Goal: Use online tool/utility: Utilize a website feature to perform a specific function

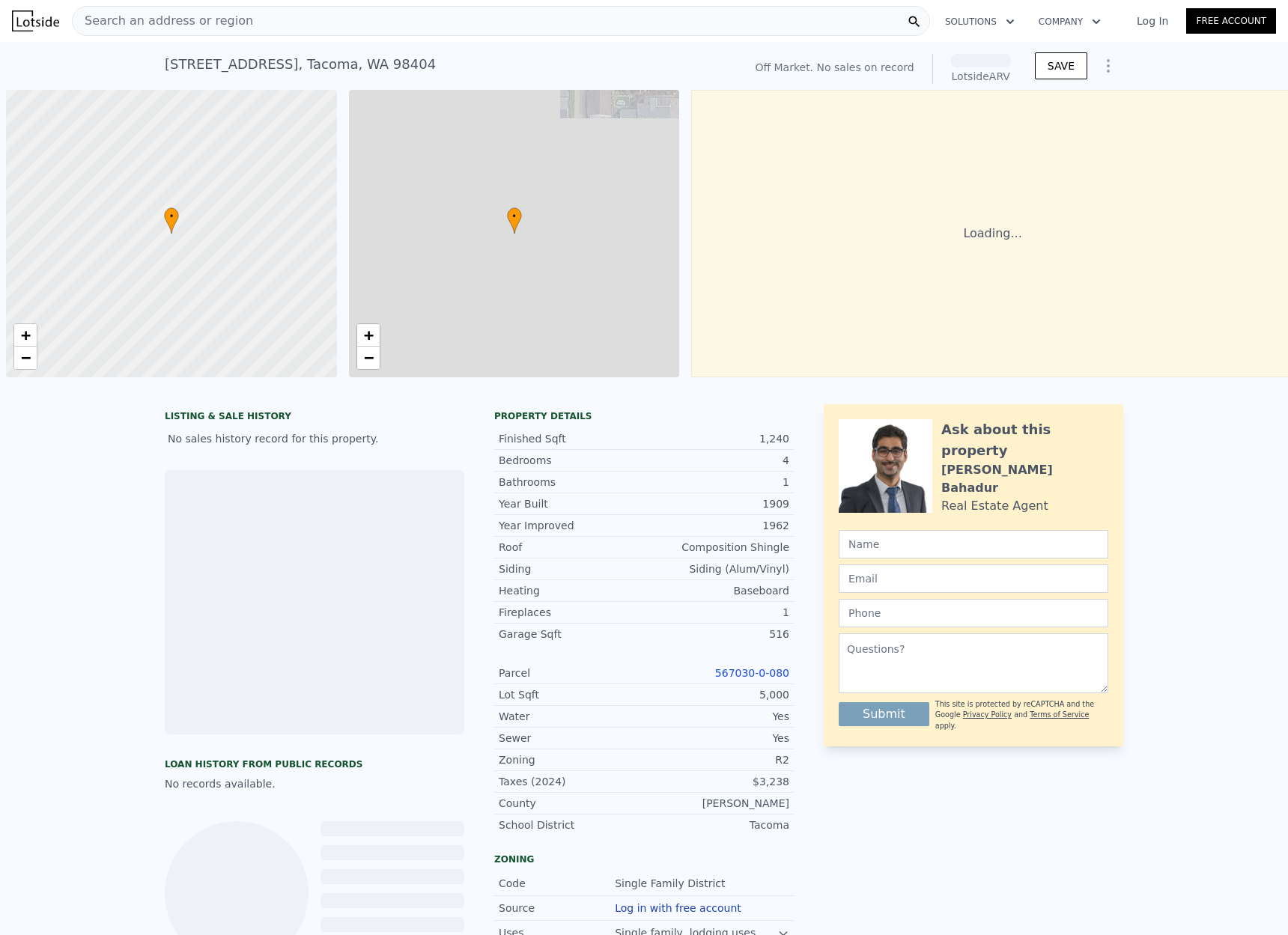
scroll to position [0, 6]
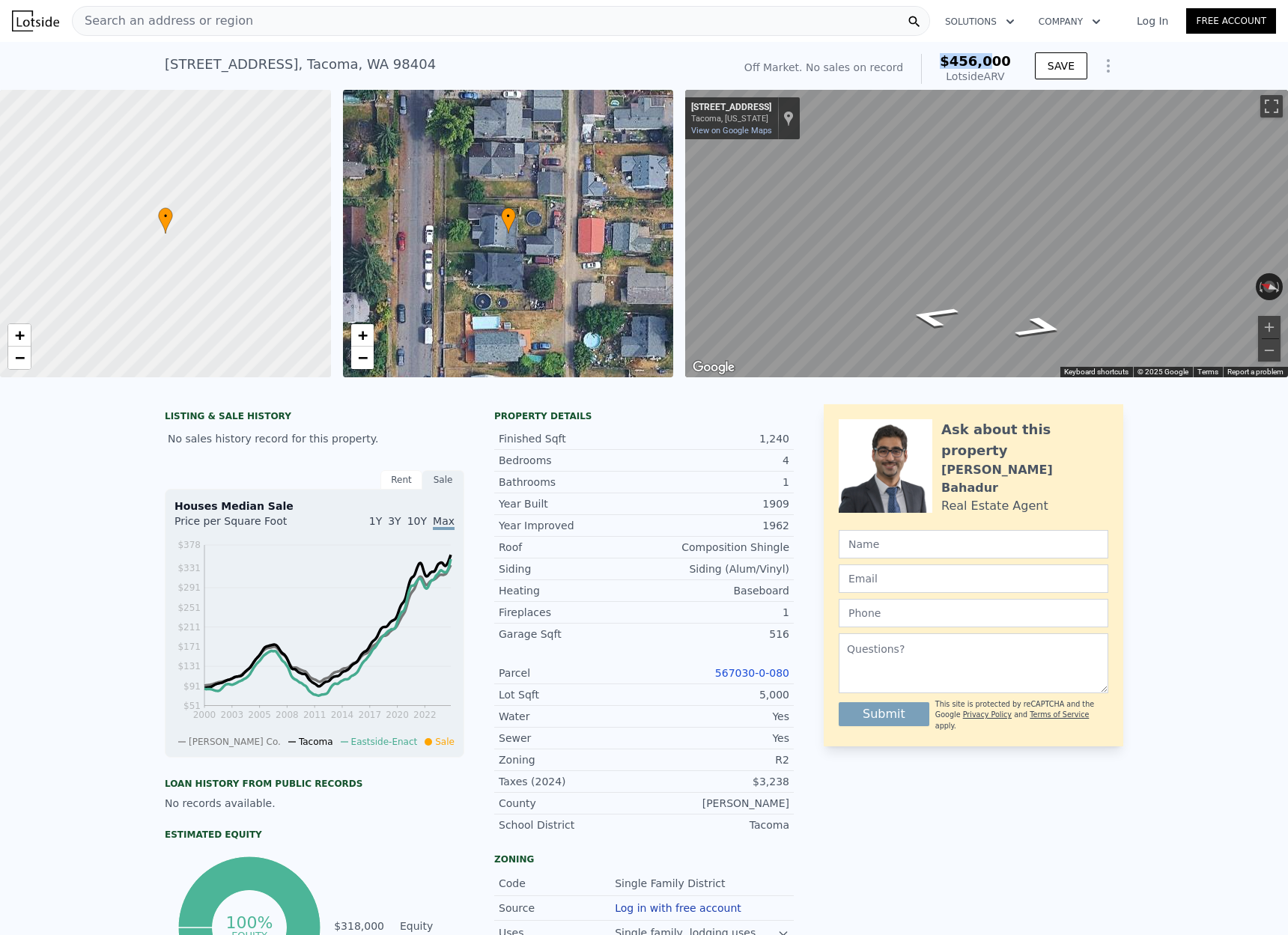
drag, startPoint x: 952, startPoint y: 58, endPoint x: 995, endPoint y: 86, distance: 51.3
click at [994, 65] on span "$456,000" at bounding box center [976, 61] width 72 height 15
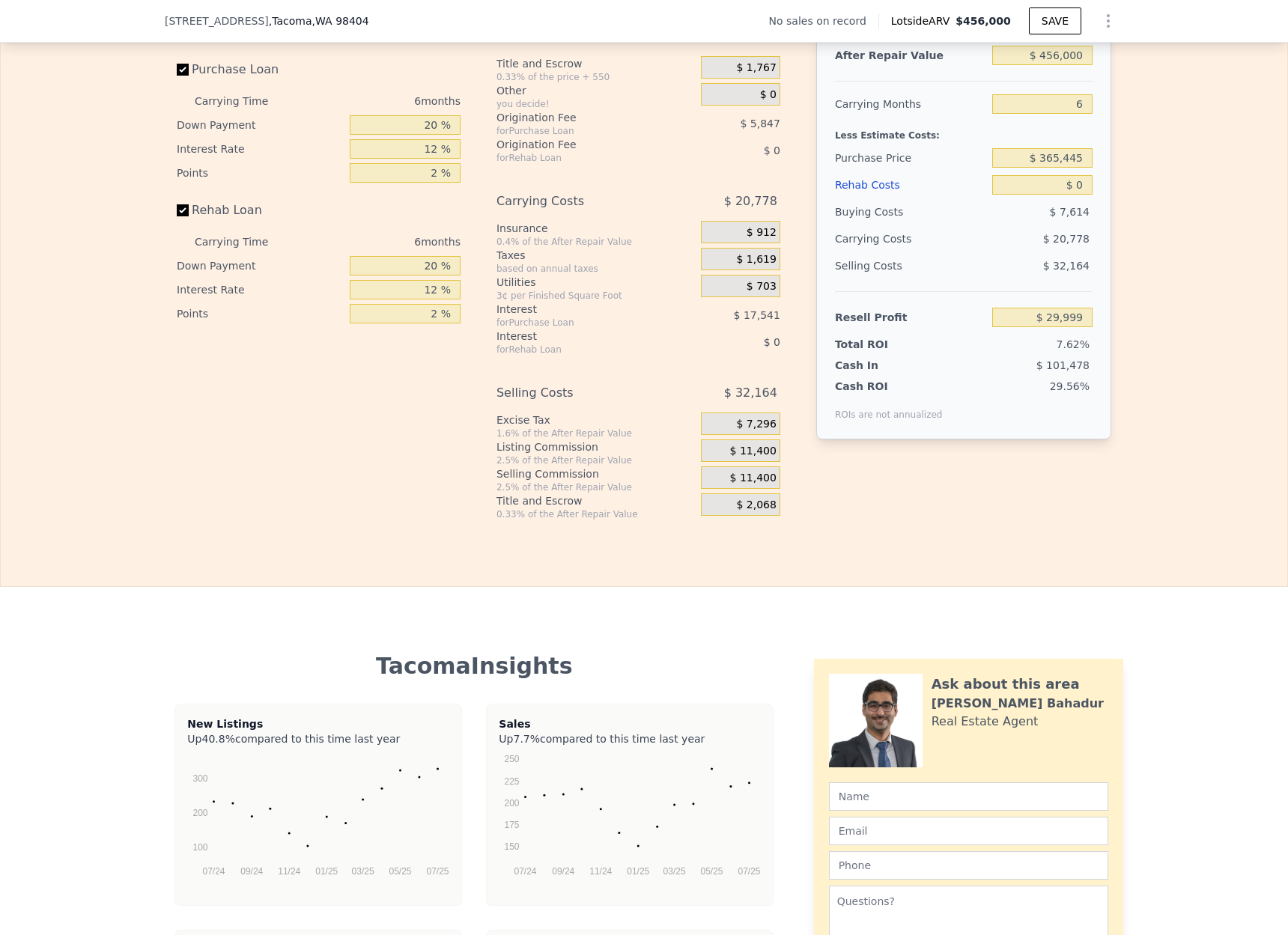
scroll to position [2054, 0]
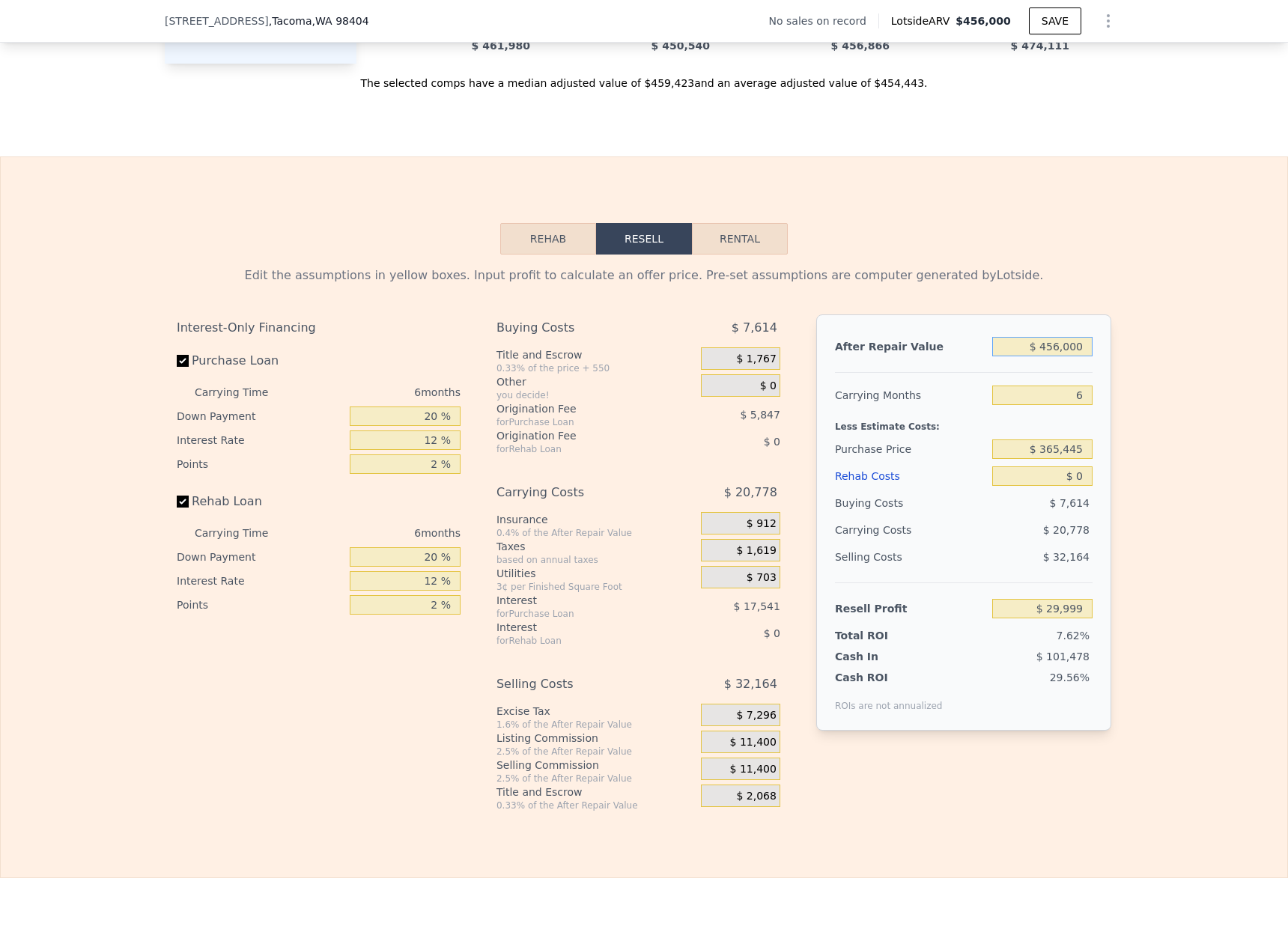
drag, startPoint x: 1078, startPoint y: 350, endPoint x: 1038, endPoint y: 350, distance: 40.0
click at [1039, 351] on input "$ 456,000" at bounding box center [1043, 347] width 100 height 19
type input "$ 4,456,000"
type input "$ 3,744,679"
type input "$ 45,456,000"
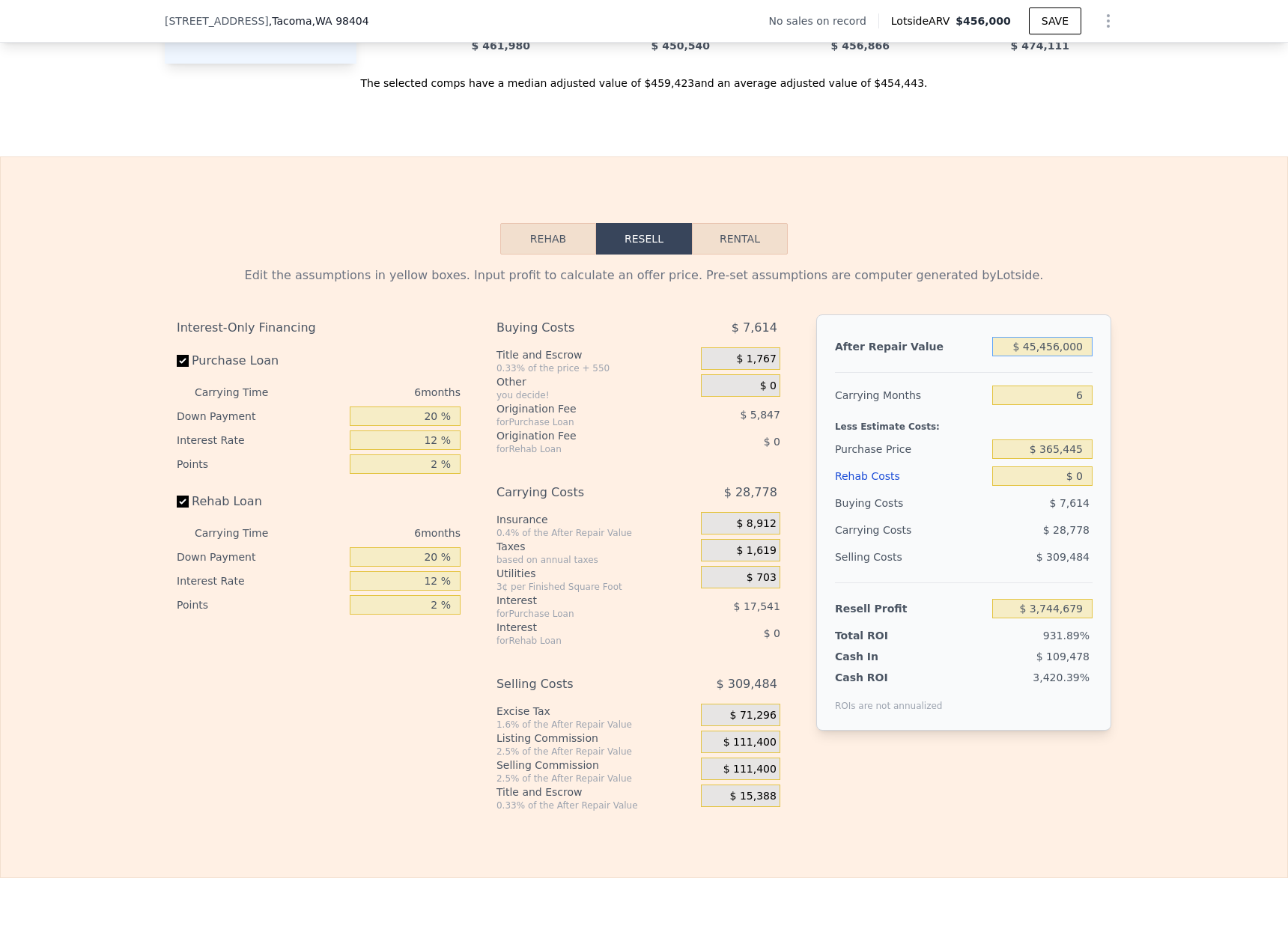
type input "$ 41,820,149"
type input "$ 450,456,000"
type input "$ 417,931,499"
type input "$ 4,500,456,000"
type input "$ 4,179,044,999"
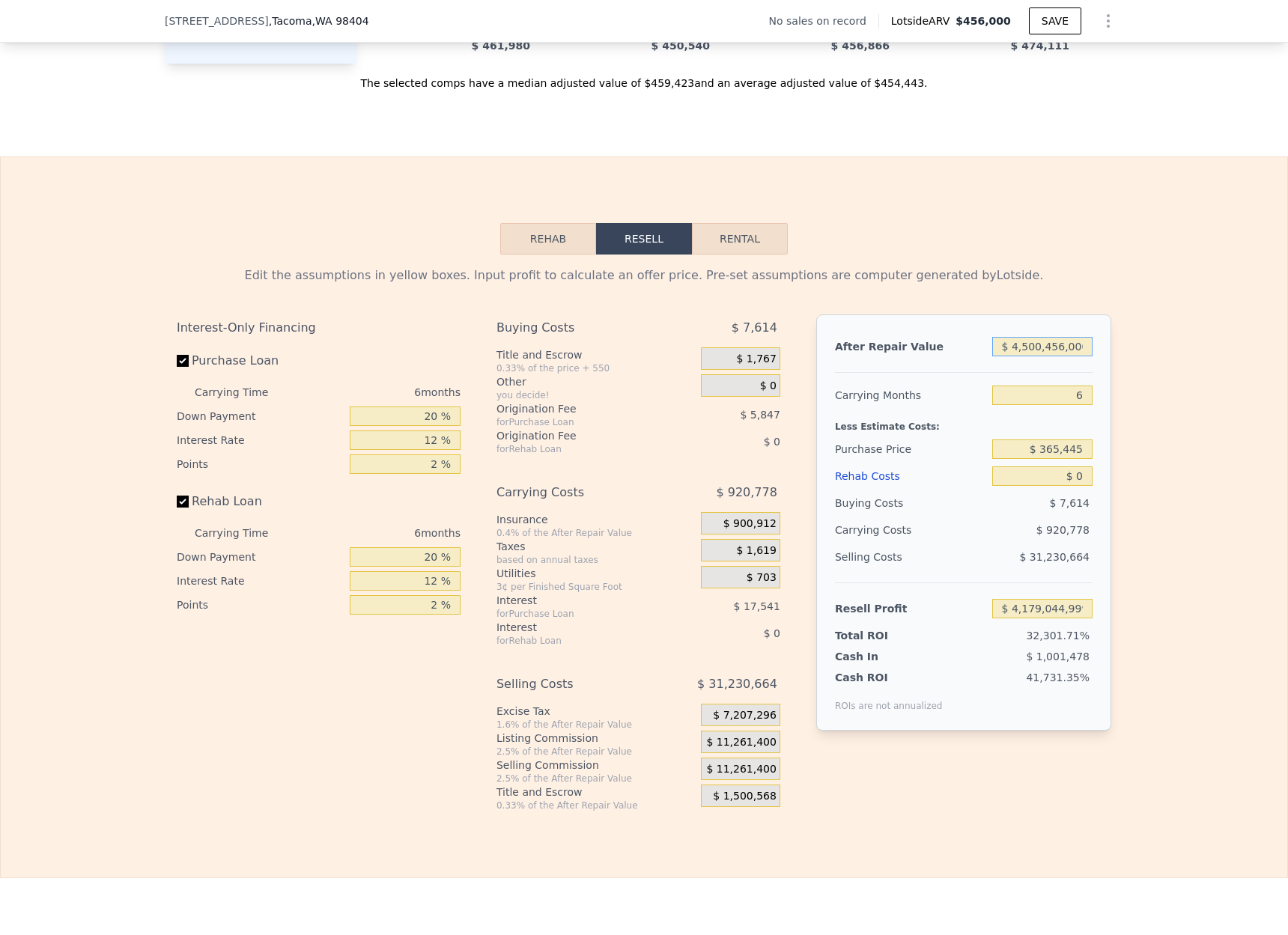
type input "$ 45,000,456,000"
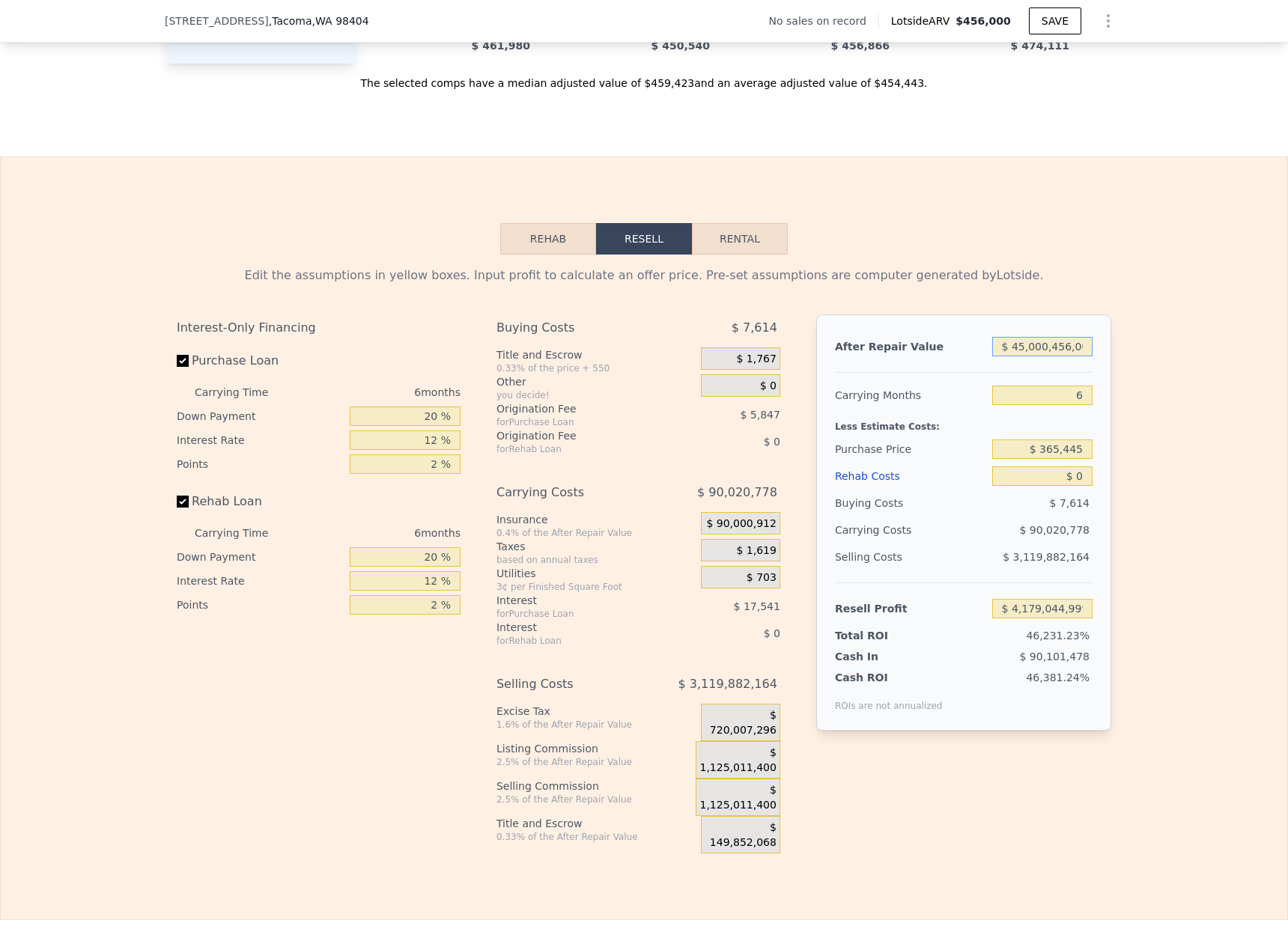
type input "$ 41,790,179,999"
type input "$ 4,500,045,000"
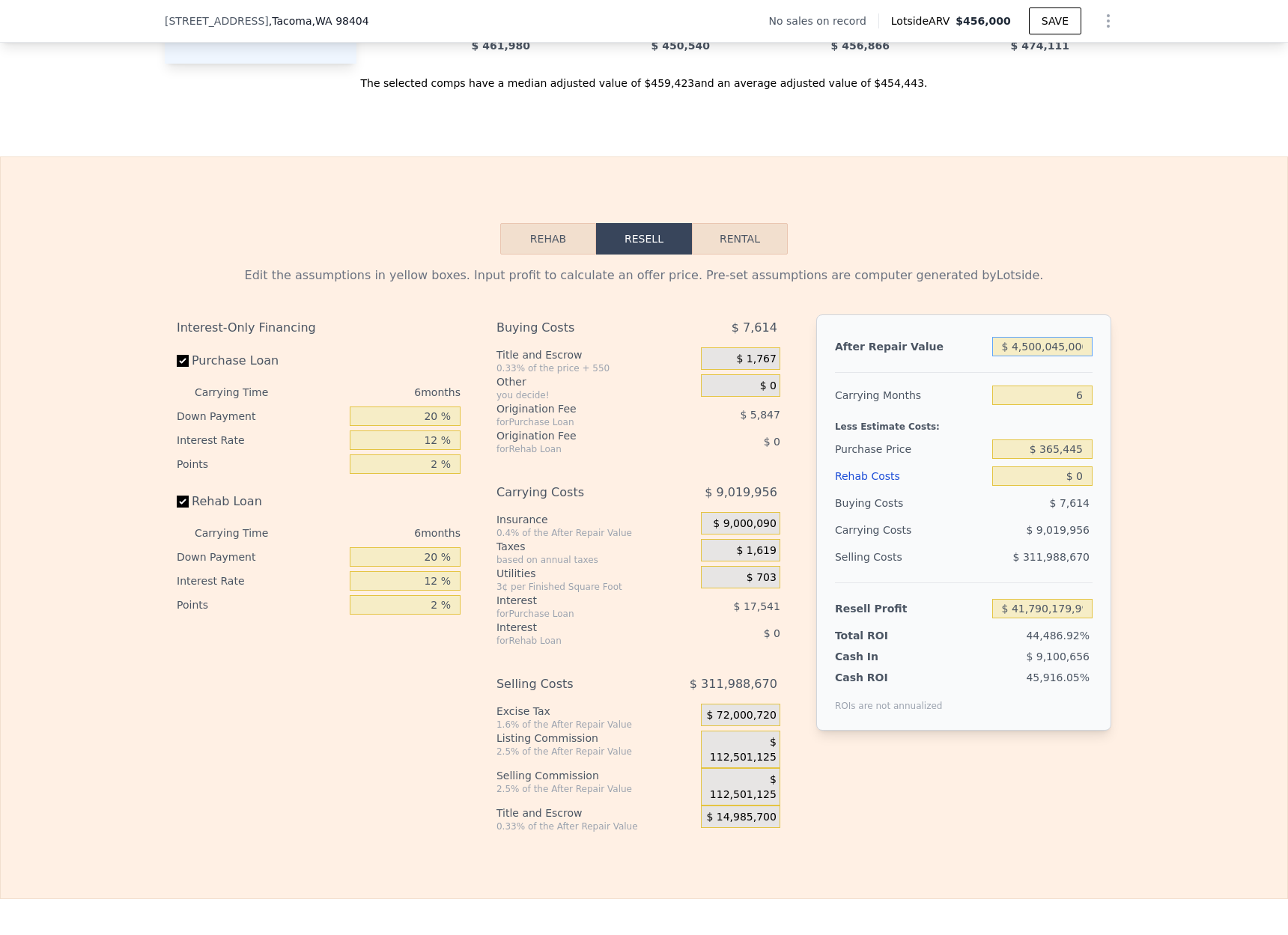
type input "$ 4,178,663,315"
type input "$ 450,004,000"
type input "$ 417,511,740"
type input "$ 45,000,000"
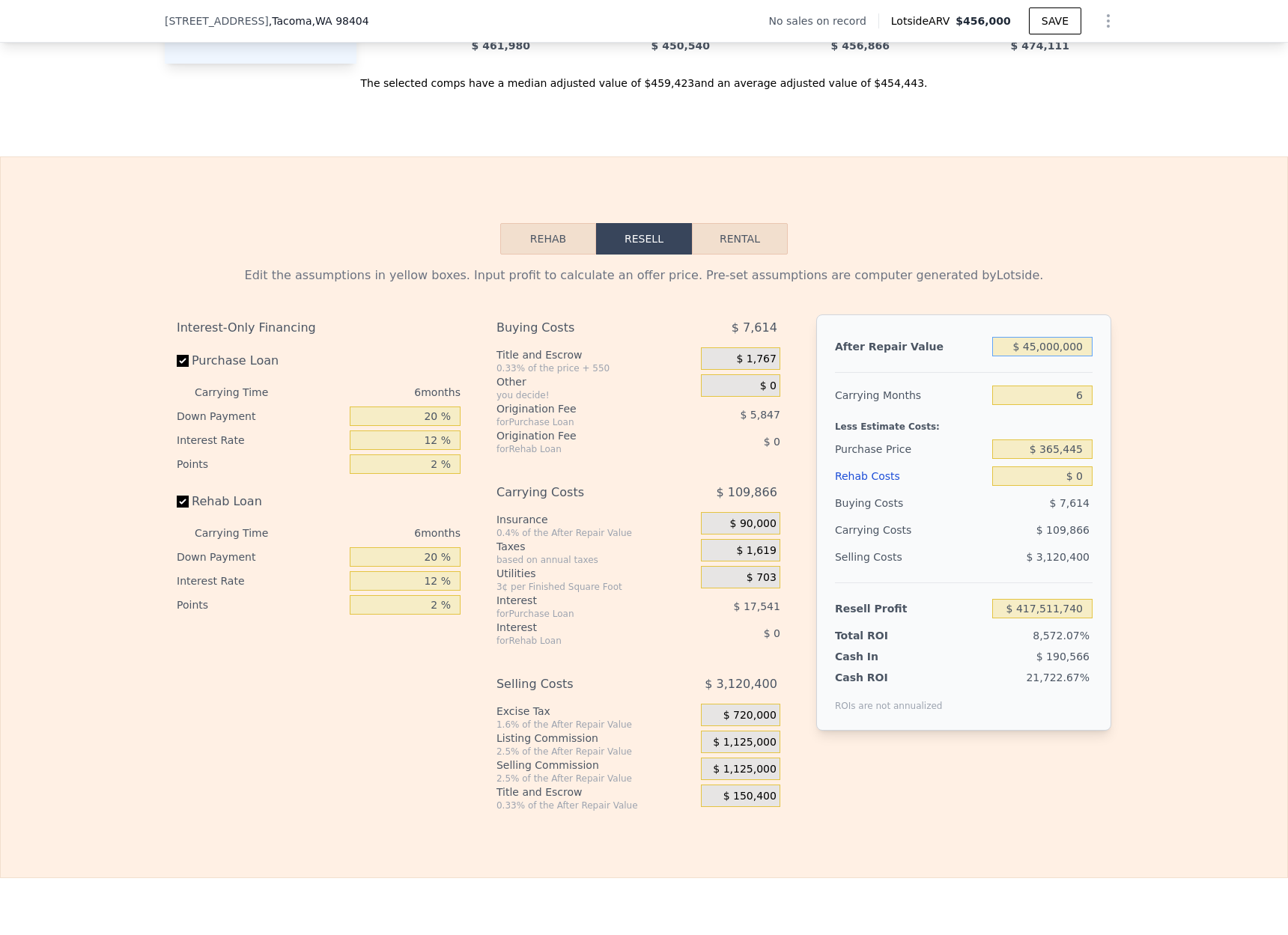
type input "$ 41,396,675"
type input "$ 4,500,000"
type input "$ 3,785,540"
type input "$ 450,000"
type input "$ 24,426"
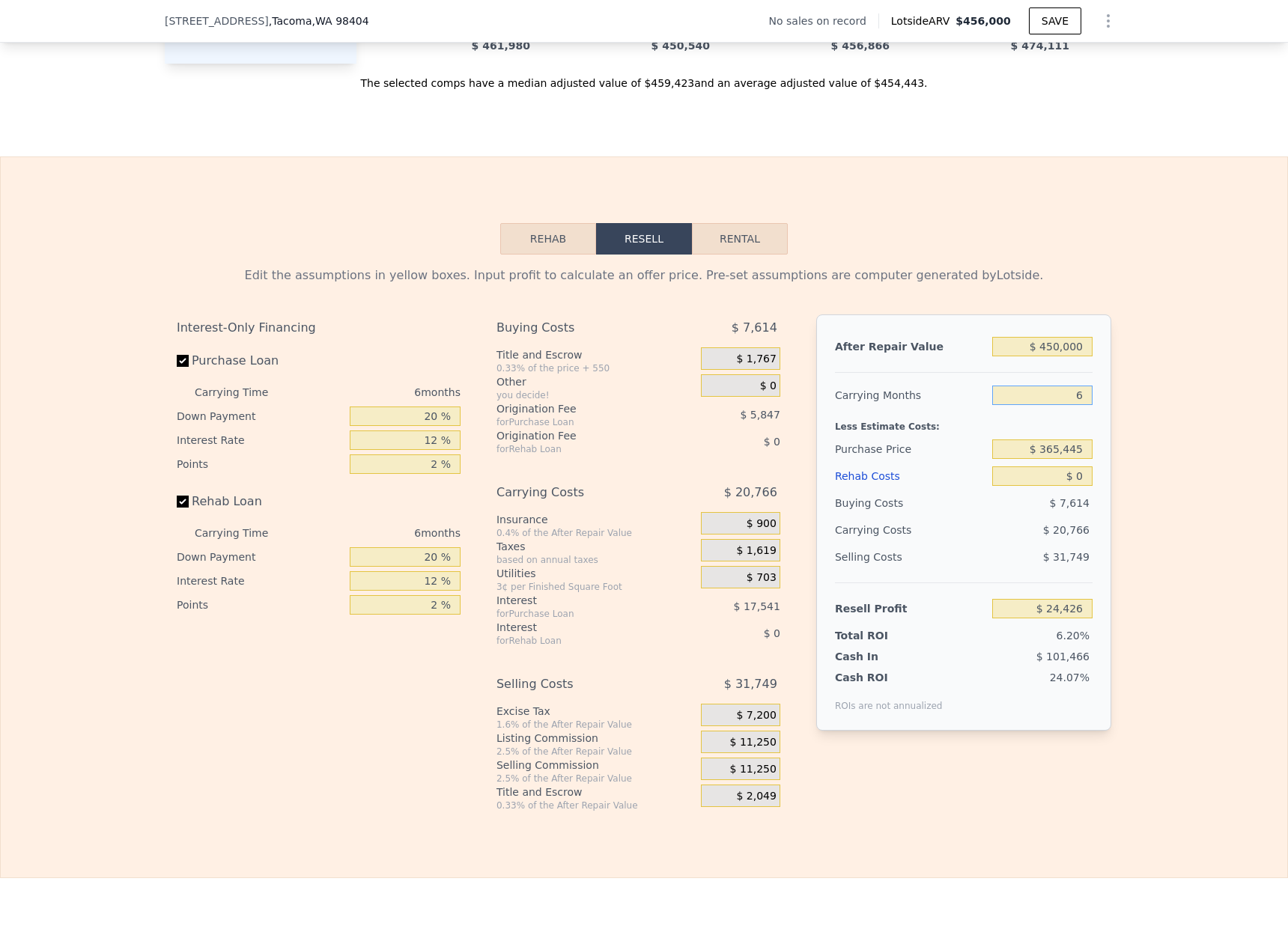
click at [1089, 394] on input "6" at bounding box center [1043, 395] width 100 height 19
type input "4"
type input "$ 31,348"
type input "4"
click at [1073, 442] on input "$ 365,445" at bounding box center [1043, 449] width 100 height 19
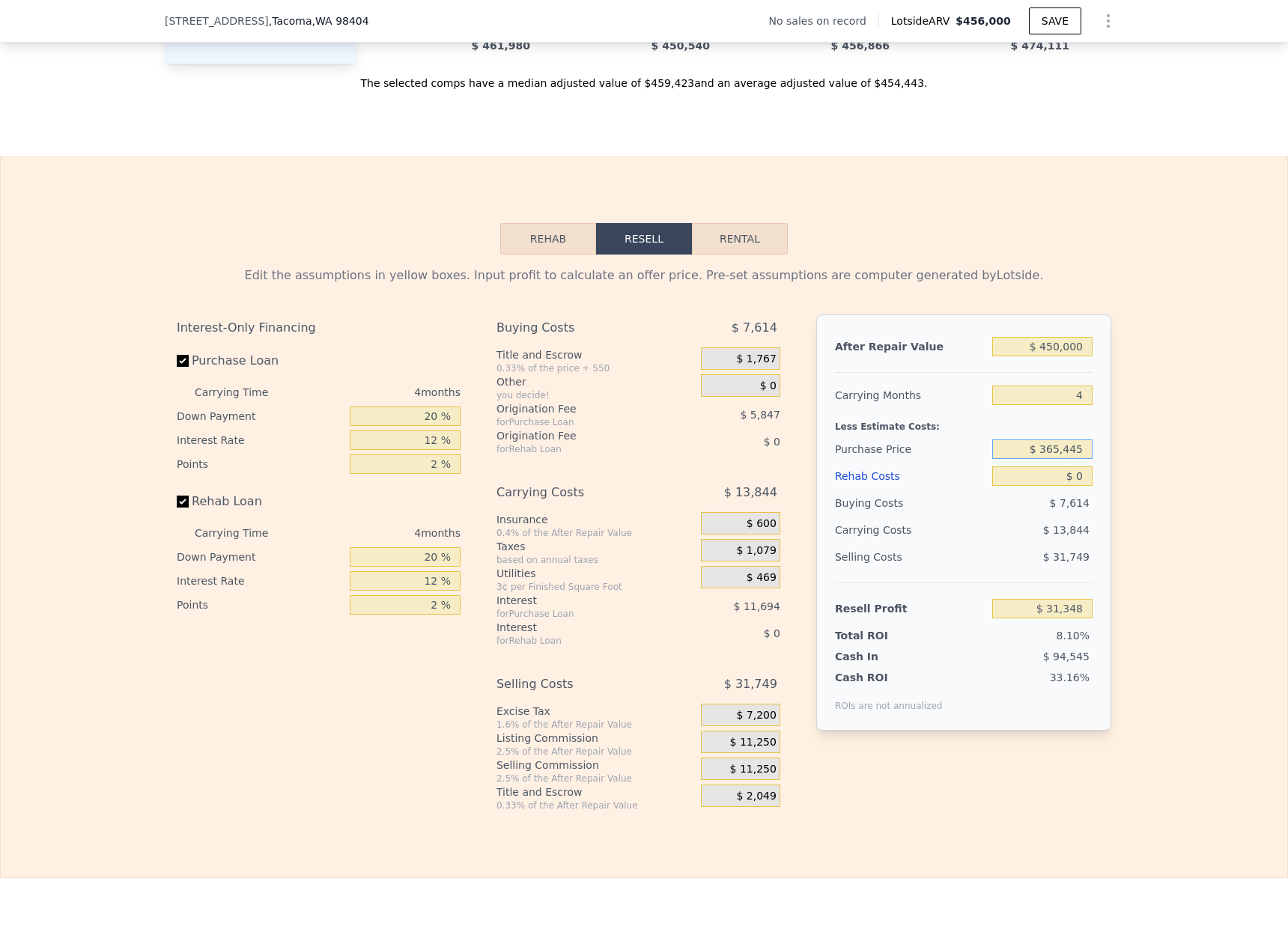
drag, startPoint x: 1082, startPoint y: 448, endPoint x: 1037, endPoint y: 443, distance: 45.3
click at [1037, 443] on input "$ 365,445" at bounding box center [1043, 449] width 100 height 19
click at [1100, 473] on div "After Repair Value $ 450,000 Carrying Months 4 Less Estimate Costs: Purchase Pr…" at bounding box center [963, 523] width 295 height 416
click at [1094, 478] on div "After Repair Value $ 450,000 Carrying Months 4 Less Estimate Costs: Purchase Pr…" at bounding box center [963, 523] width 295 height 416
click at [1090, 477] on input "$ 0" at bounding box center [1043, 476] width 100 height 19
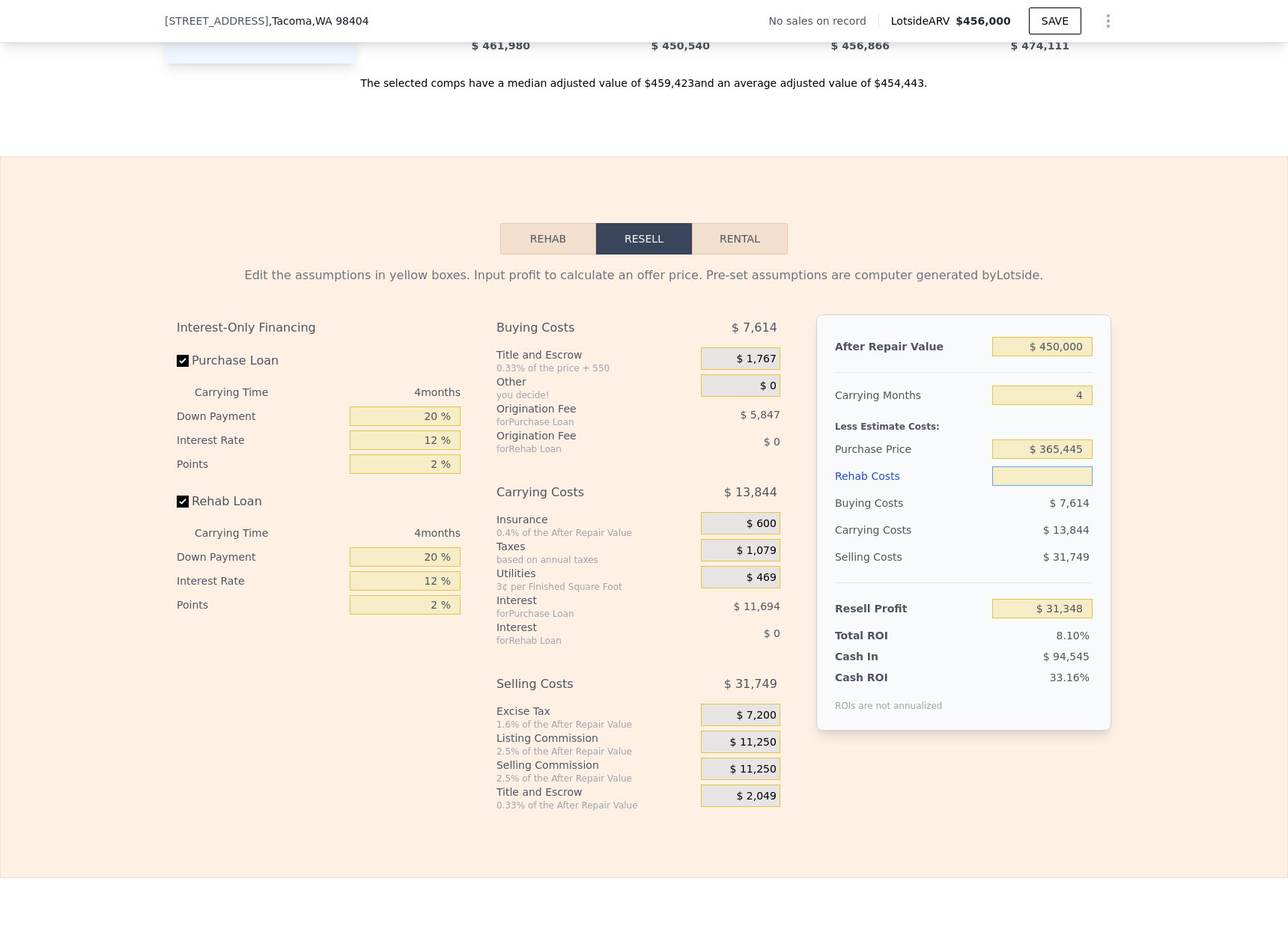
type input "$ 8"
type input "$ 31,340"
type input "$ 80"
type input "$ 31,263"
type input "$ 800"
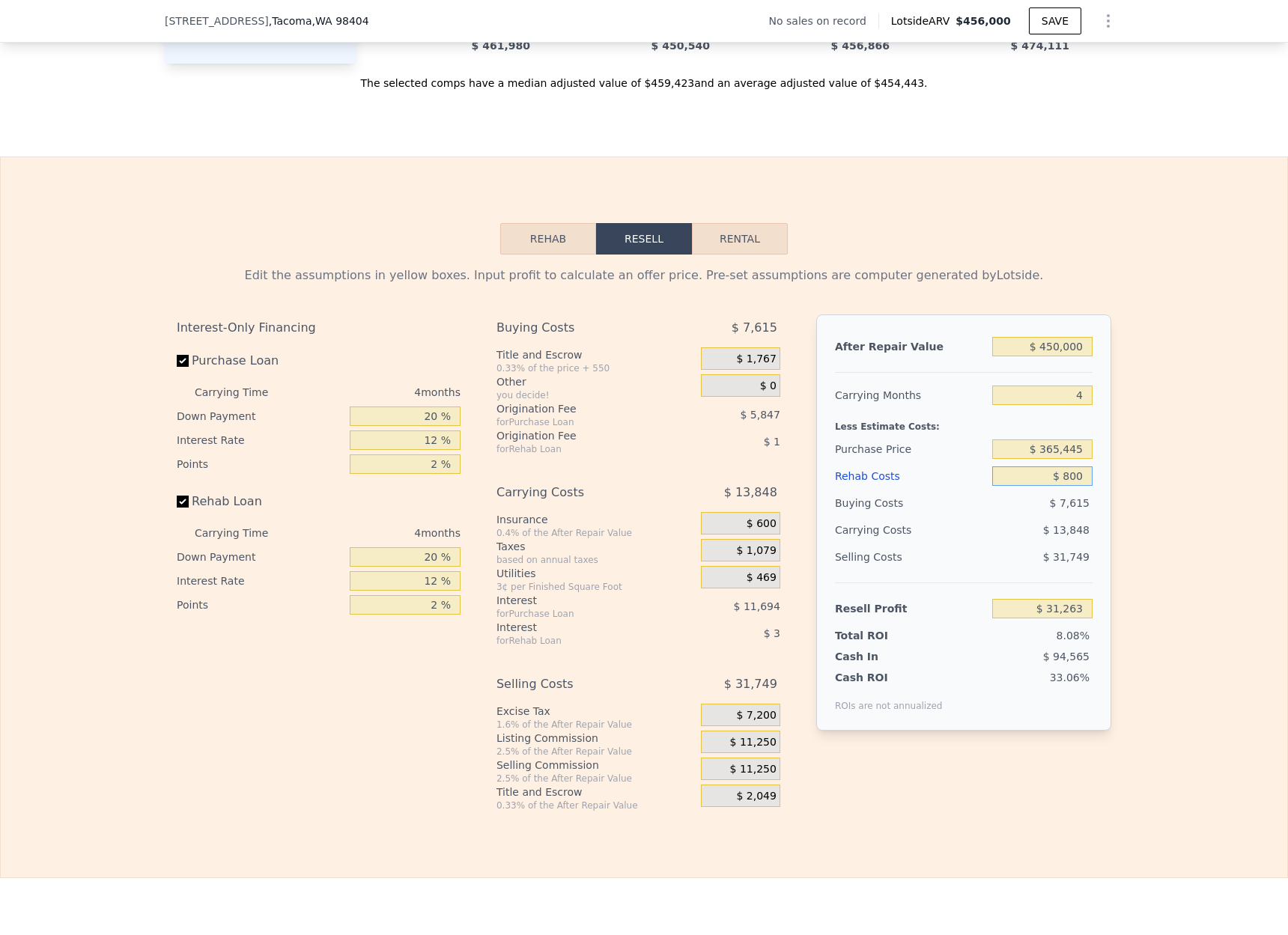
type input "$ 30,511"
type input "$ 8,000"
type input "$ 22,964"
type input "$ 80,000"
type input "-$ 52,492"
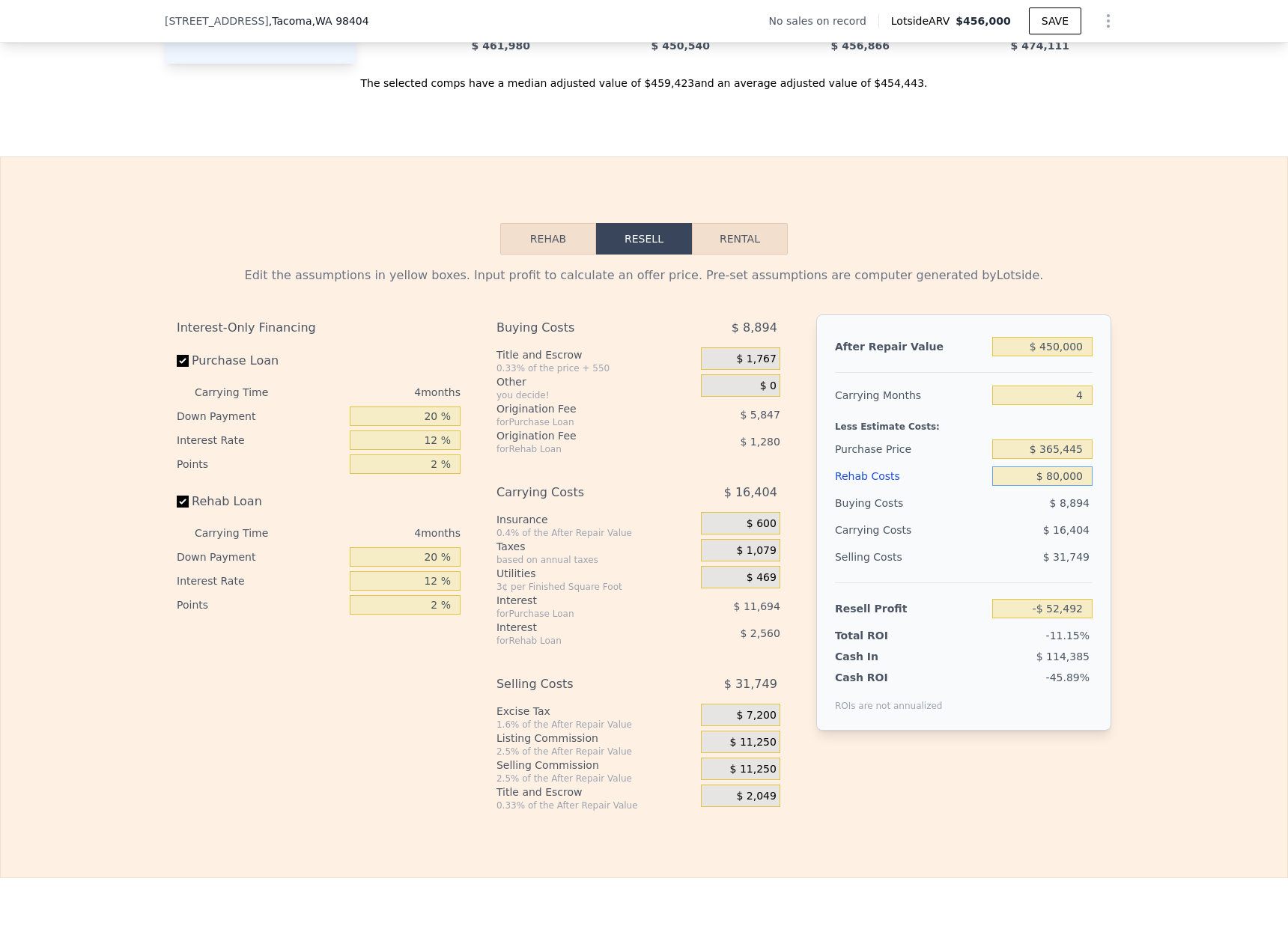
drag, startPoint x: 1088, startPoint y: 475, endPoint x: 1086, endPoint y: 461, distance: 14.1
click at [1088, 471] on input "$ 80,000" at bounding box center [1043, 476] width 100 height 19
click at [1086, 458] on input "$ 365,445" at bounding box center [1043, 449] width 100 height 19
drag, startPoint x: 1085, startPoint y: 454, endPoint x: 1021, endPoint y: 445, distance: 64.6
click at [1021, 445] on input "$ 365,445" at bounding box center [1043, 449] width 100 height 19
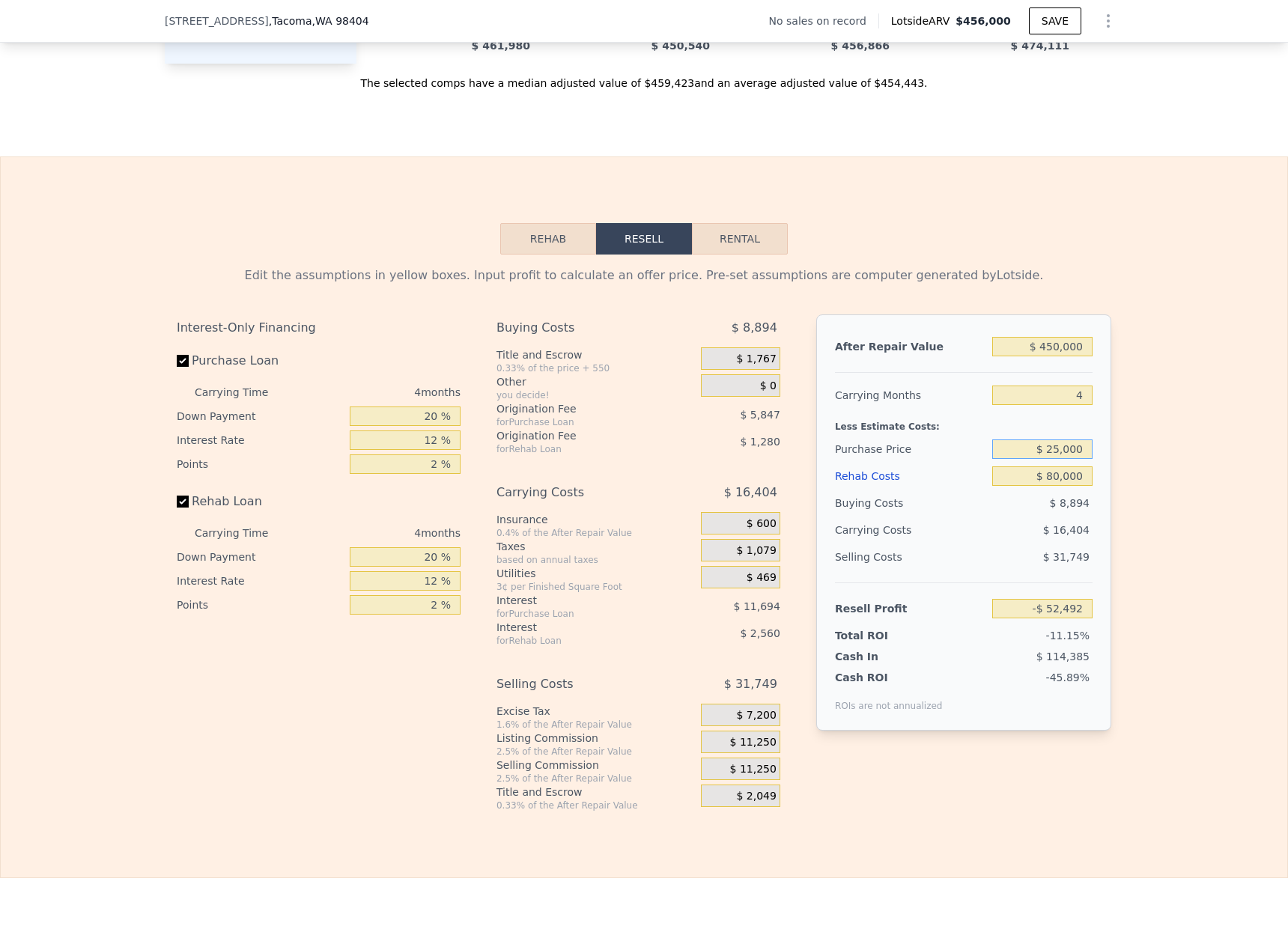
type input "$ 250,000"
click at [1262, 561] on div "Edit the assumptions in yellow boxes. Input profit to calculate an offer price.…" at bounding box center [644, 533] width 1287 height 557
type input "$ 68,880"
click at [1056, 448] on input "$ 250,000" at bounding box center [1043, 449] width 100 height 19
click at [1059, 449] on input "$ 250,000" at bounding box center [1043, 449] width 100 height 19
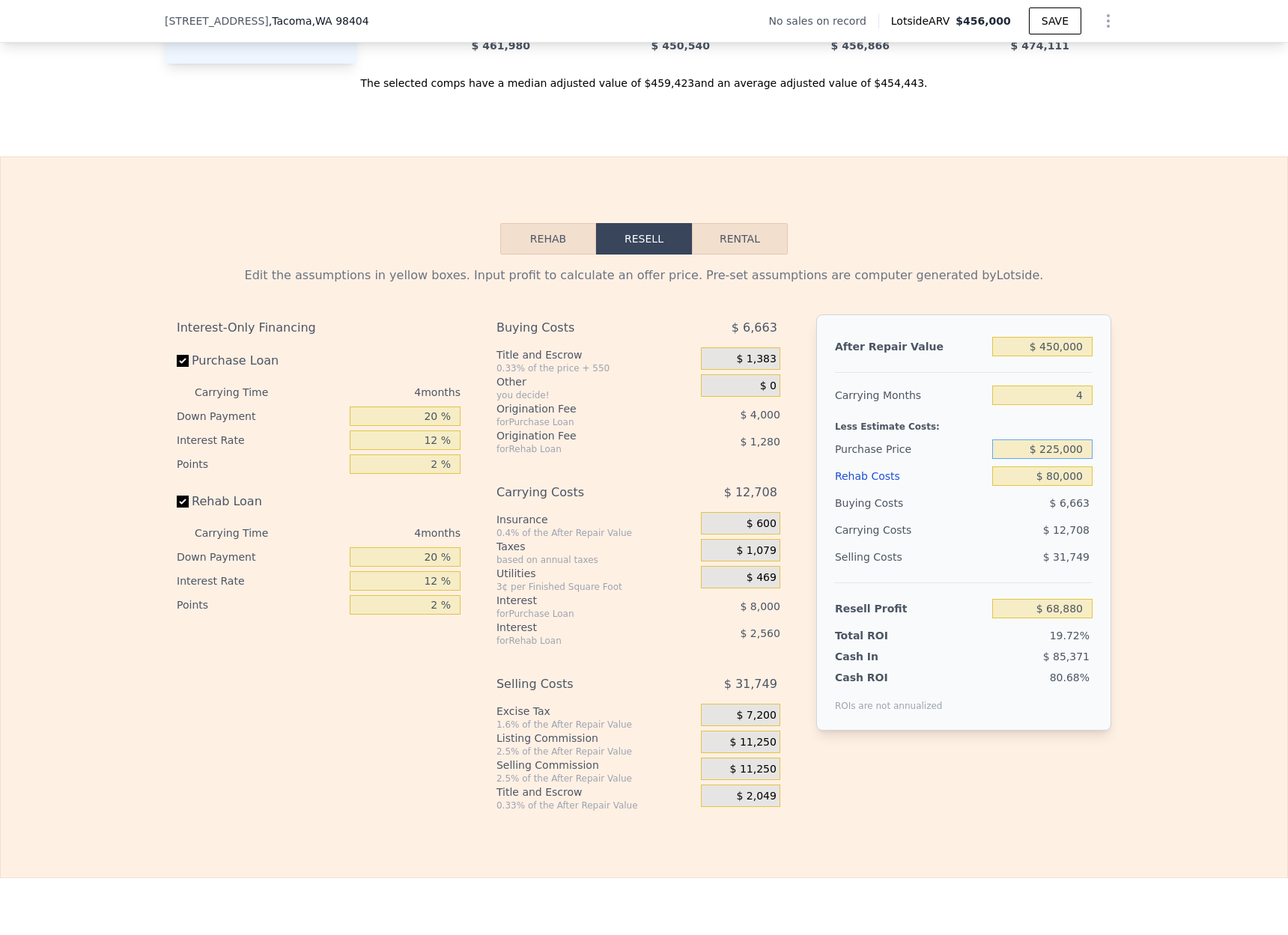
type input "$ 225,000"
click at [1213, 518] on div "Edit the assumptions in yellow boxes. Input profit to calculate an offer price.…" at bounding box center [644, 533] width 1287 height 557
type input "$ 95,164"
click at [1058, 452] on input "$ 225,000" at bounding box center [1043, 449] width 100 height 19
type input "$ 295,000"
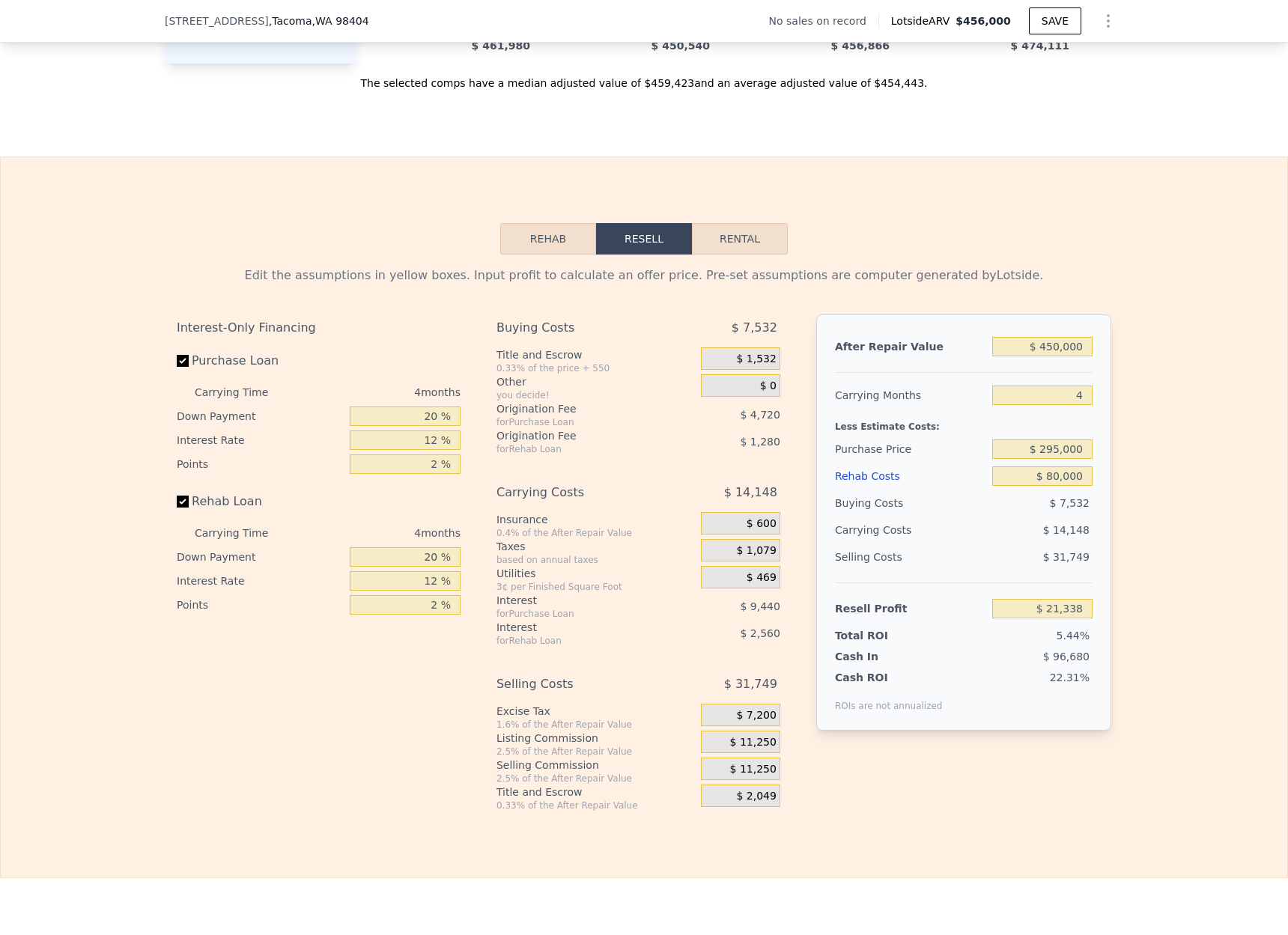
click at [1132, 547] on div "Edit the assumptions in yellow boxes. Input profit to calculate an offer price.…" at bounding box center [644, 533] width 1287 height 557
type input "$ 21,571"
drag, startPoint x: 1055, startPoint y: 637, endPoint x: 1102, endPoint y: 638, distance: 47.0
click at [1102, 638] on div "After Repair Value $ 450,000 Carrying Months 4 Less Estimate Costs: Purchase Pr…" at bounding box center [963, 523] width 295 height 416
drag, startPoint x: 1112, startPoint y: 661, endPoint x: 1095, endPoint y: 610, distance: 53.8
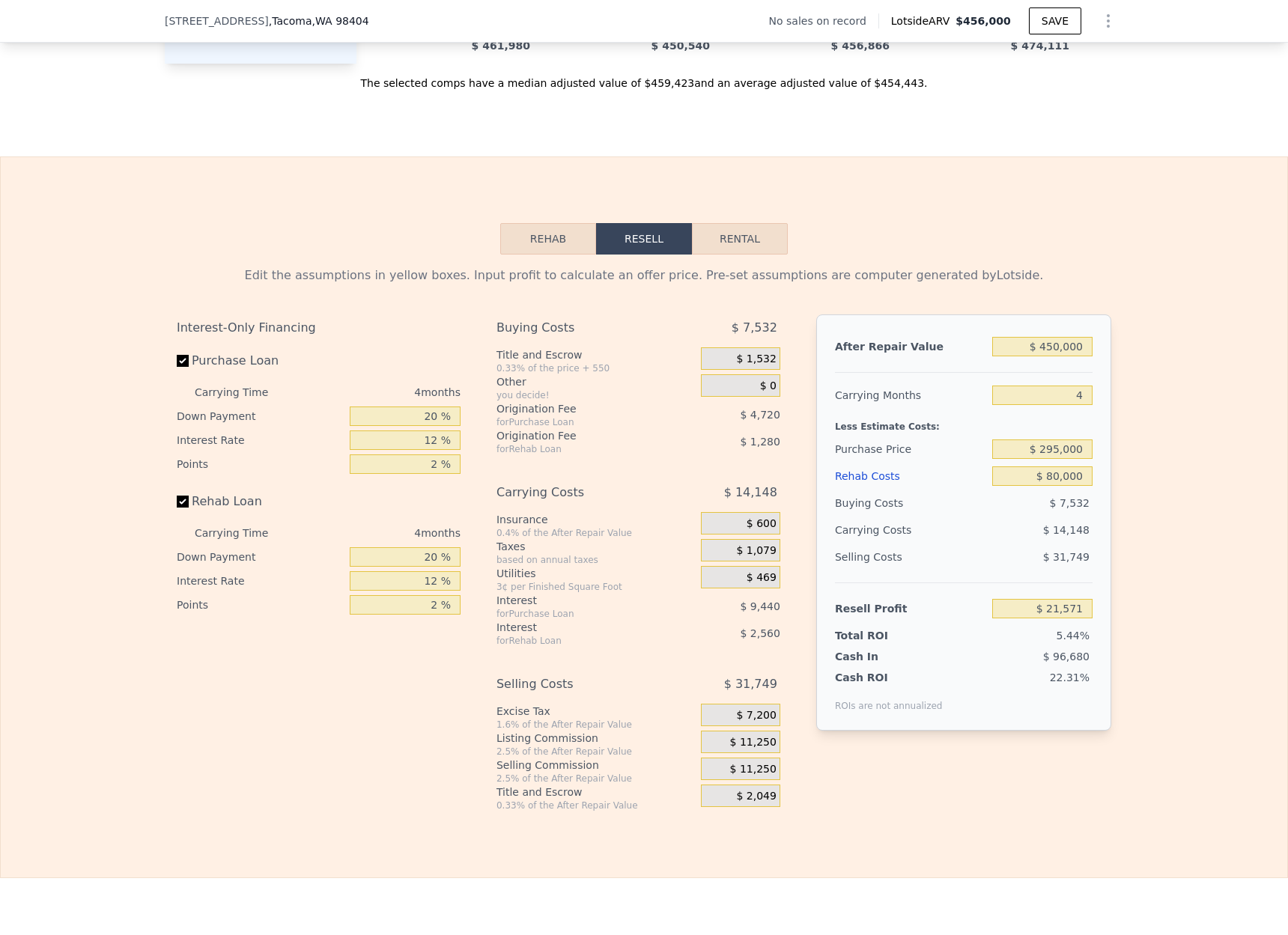
click at [1112, 659] on div "Edit the assumptions in yellow boxes. Input profit to calculate an offer price.…" at bounding box center [644, 533] width 959 height 557
click at [1064, 462] on div "$ 295,000" at bounding box center [1043, 449] width 100 height 27
click at [1057, 449] on input "$ 295,000" at bounding box center [1043, 449] width 100 height 19
click at [1060, 448] on input "$ 295,000" at bounding box center [1043, 449] width 100 height 19
click at [1099, 600] on div "After Repair Value $ 450,000 Carrying Months 4 Less Estimate Costs: Purchase Pr…" at bounding box center [963, 523] width 295 height 416
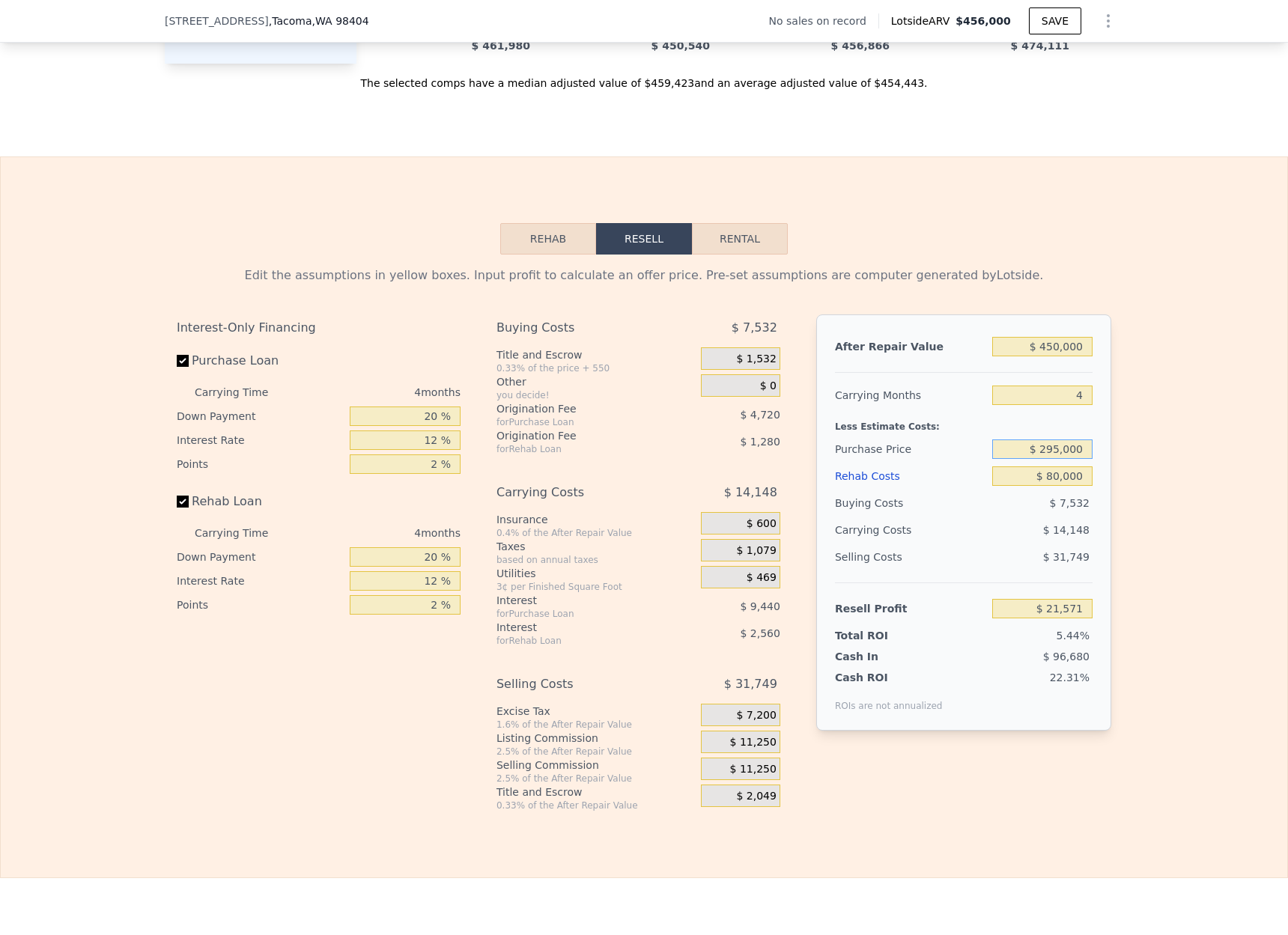
click at [1062, 448] on input "$ 295,000" at bounding box center [1043, 449] width 100 height 19
click at [1058, 453] on input "$ 295,000" at bounding box center [1043, 449] width 100 height 19
type input "$ 290,000"
type input "$ 26,827"
click at [1131, 591] on div "Edit the assumptions in yellow boxes. Input profit to calculate an offer price.…" at bounding box center [644, 533] width 1287 height 557
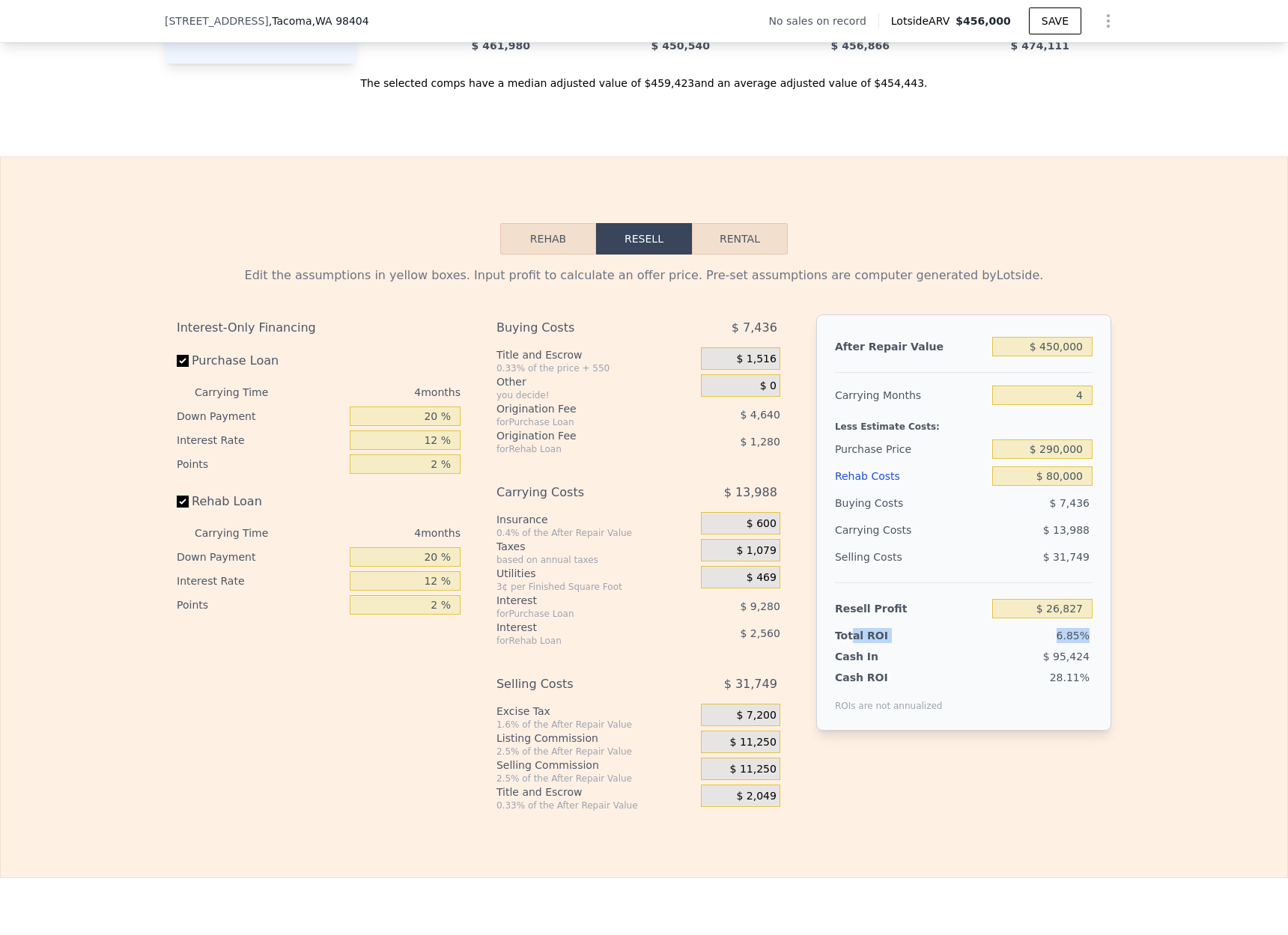
drag, startPoint x: 875, startPoint y: 640, endPoint x: 1087, endPoint y: 636, distance: 212.0
click at [1087, 636] on div "Total ROI 6.85%" at bounding box center [963, 633] width 258 height 21
click at [1088, 636] on span "6.85%" at bounding box center [1073, 636] width 33 height 12
drag, startPoint x: 1043, startPoint y: 635, endPoint x: 1100, endPoint y: 636, distance: 57.0
click at [1100, 636] on div "After Repair Value $ 450,000 Carrying Months 4 Less Estimate Costs: Purchase Pr…" at bounding box center [963, 523] width 295 height 416
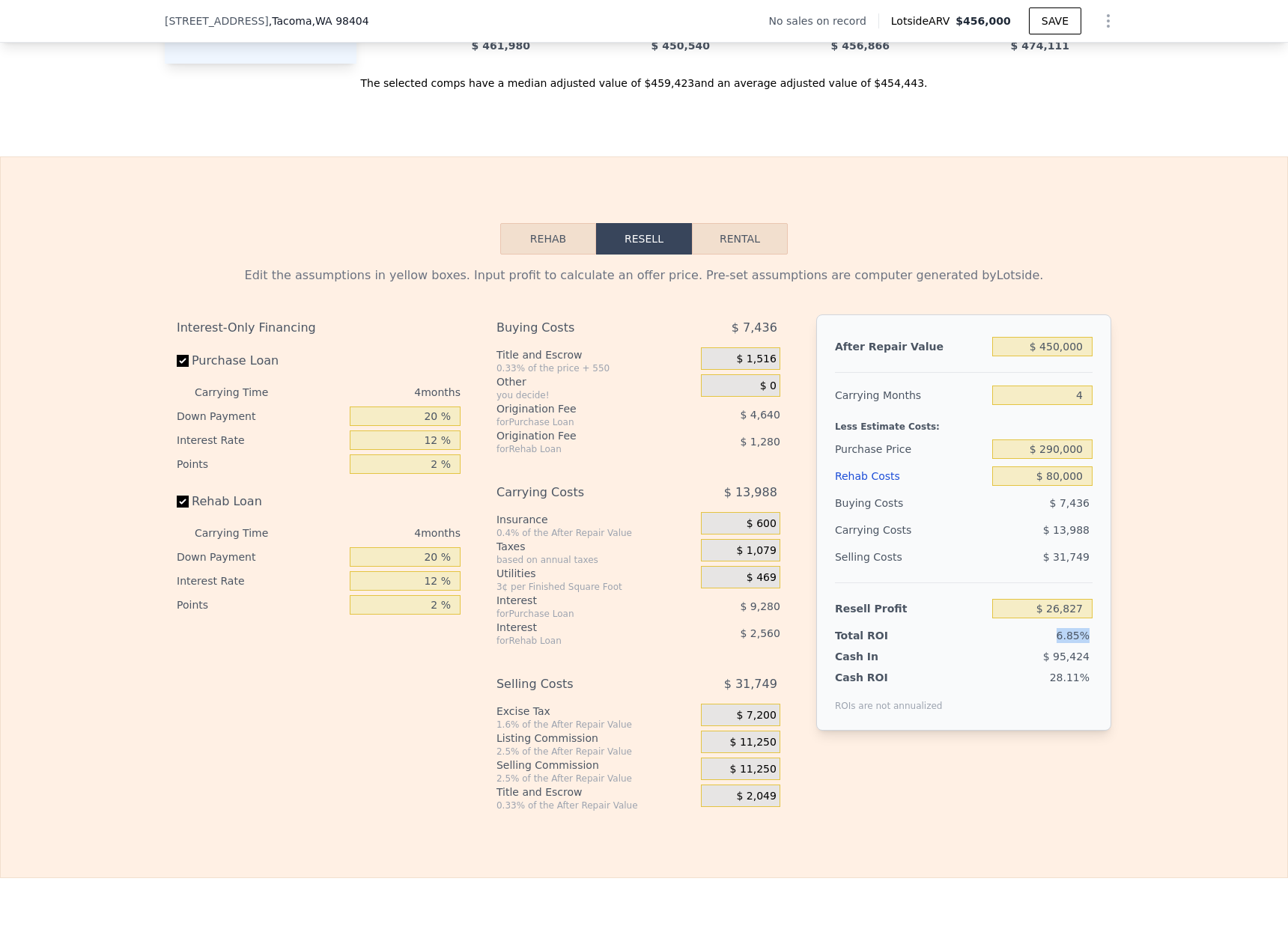
click at [1100, 636] on div "After Repair Value $ 450,000 Carrying Months 4 Less Estimate Costs: Purchase Pr…" at bounding box center [963, 523] width 295 height 416
click at [1099, 638] on div "After Repair Value $ 450,000 Carrying Months 4 Less Estimate Costs: Purchase Pr…" at bounding box center [963, 523] width 295 height 416
click at [1055, 451] on input "$ 290,000" at bounding box center [1043, 449] width 100 height 19
type input "$ 275,000"
click at [1159, 631] on div "Edit the assumptions in yellow boxes. Input profit to calculate an offer price.…" at bounding box center [644, 533] width 1287 height 557
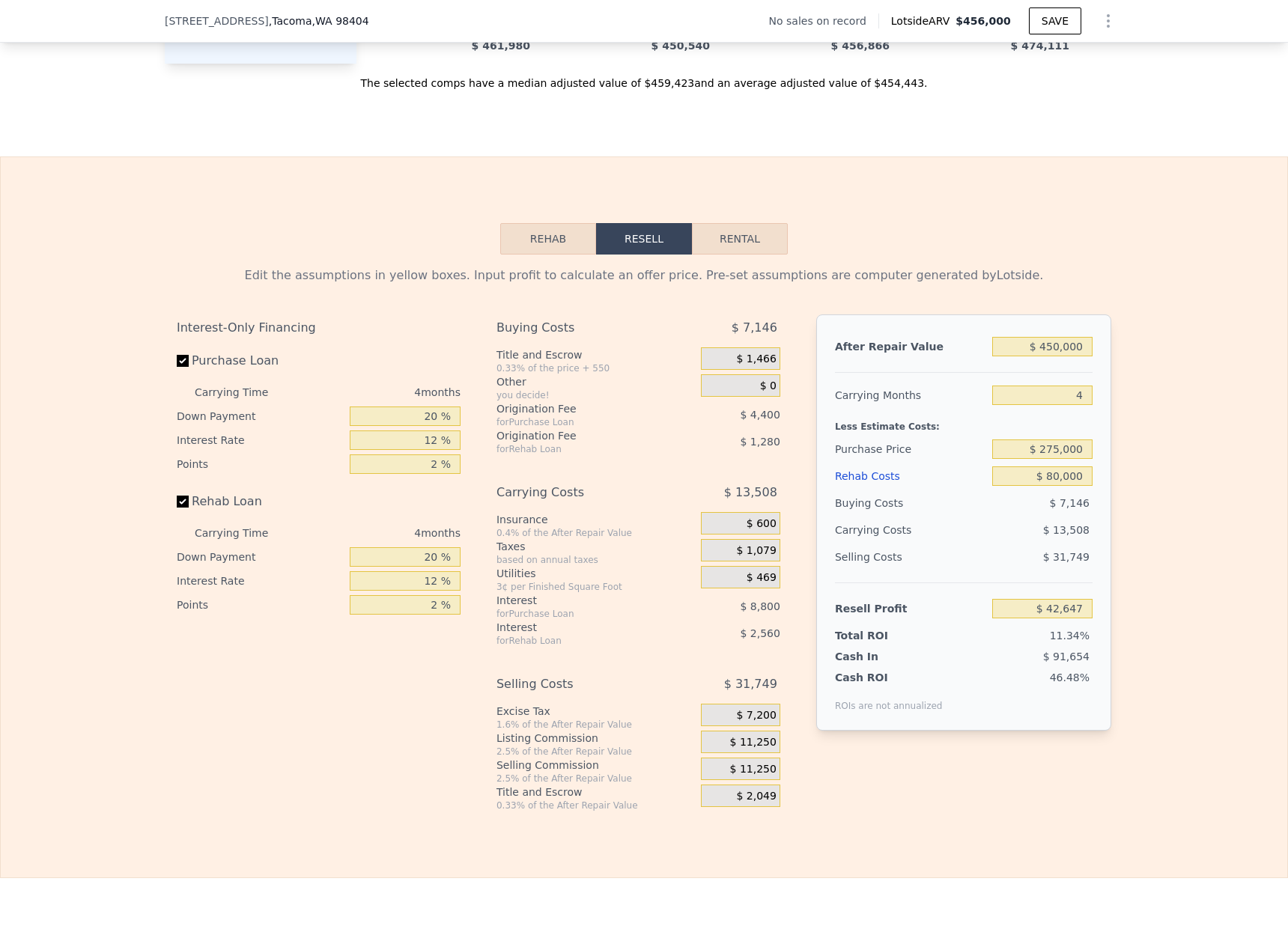
type input "$ 42,597"
drag, startPoint x: 1056, startPoint y: 639, endPoint x: 1089, endPoint y: 638, distance: 33.0
click at [1089, 638] on span "11.34%" at bounding box center [1070, 636] width 40 height 12
click at [1057, 452] on input "$ 275,000" at bounding box center [1043, 449] width 100 height 19
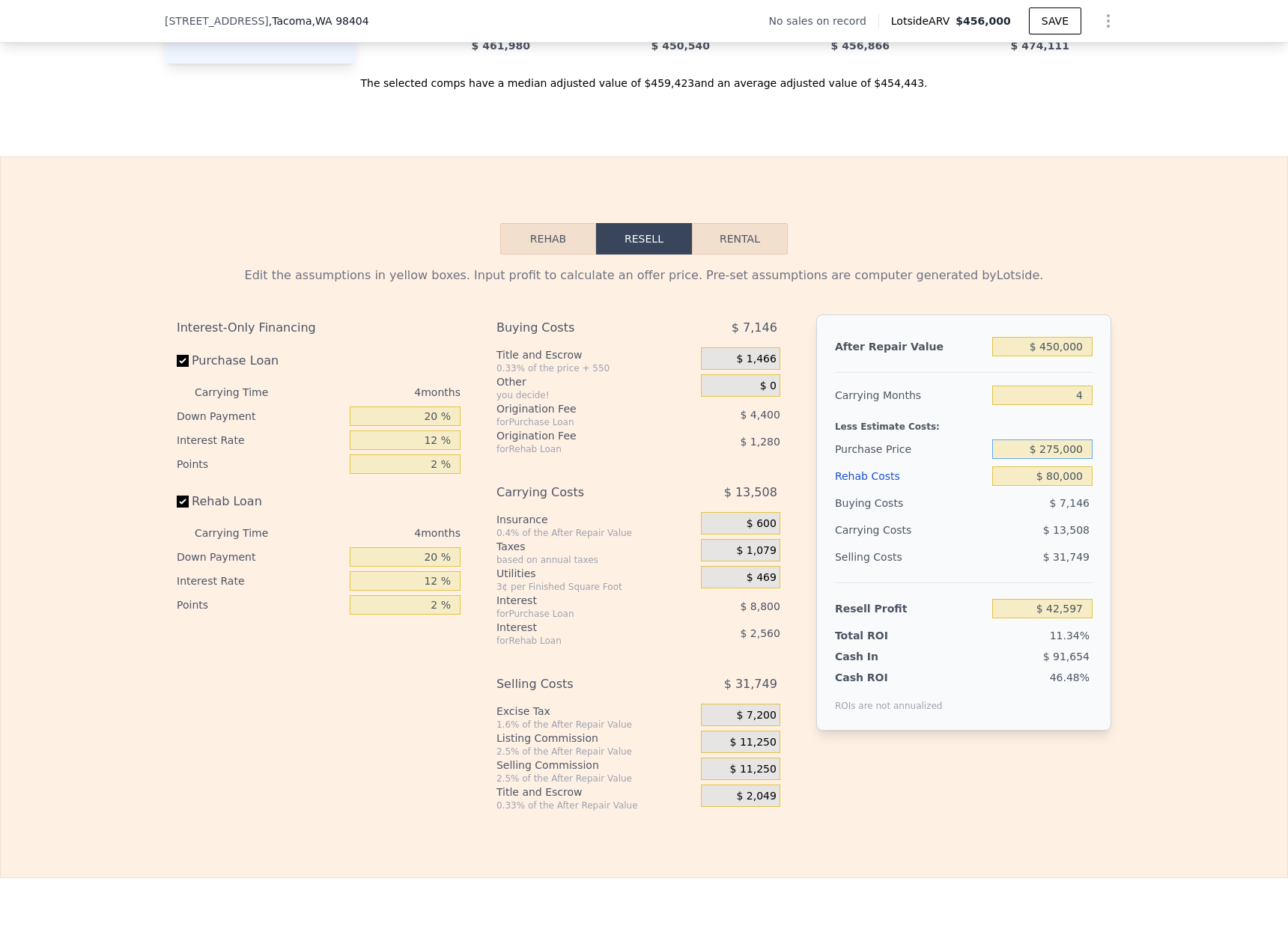
click at [1058, 448] on input "$ 275,000" at bounding box center [1043, 449] width 100 height 19
click at [1058, 452] on input "$ 275,000" at bounding box center [1043, 449] width 100 height 19
type input "$ 225,000"
click at [1195, 538] on div "Edit the assumptions in yellow boxes. Input profit to calculate an offer price.…" at bounding box center [644, 533] width 1287 height 557
type input "$ 95,164"
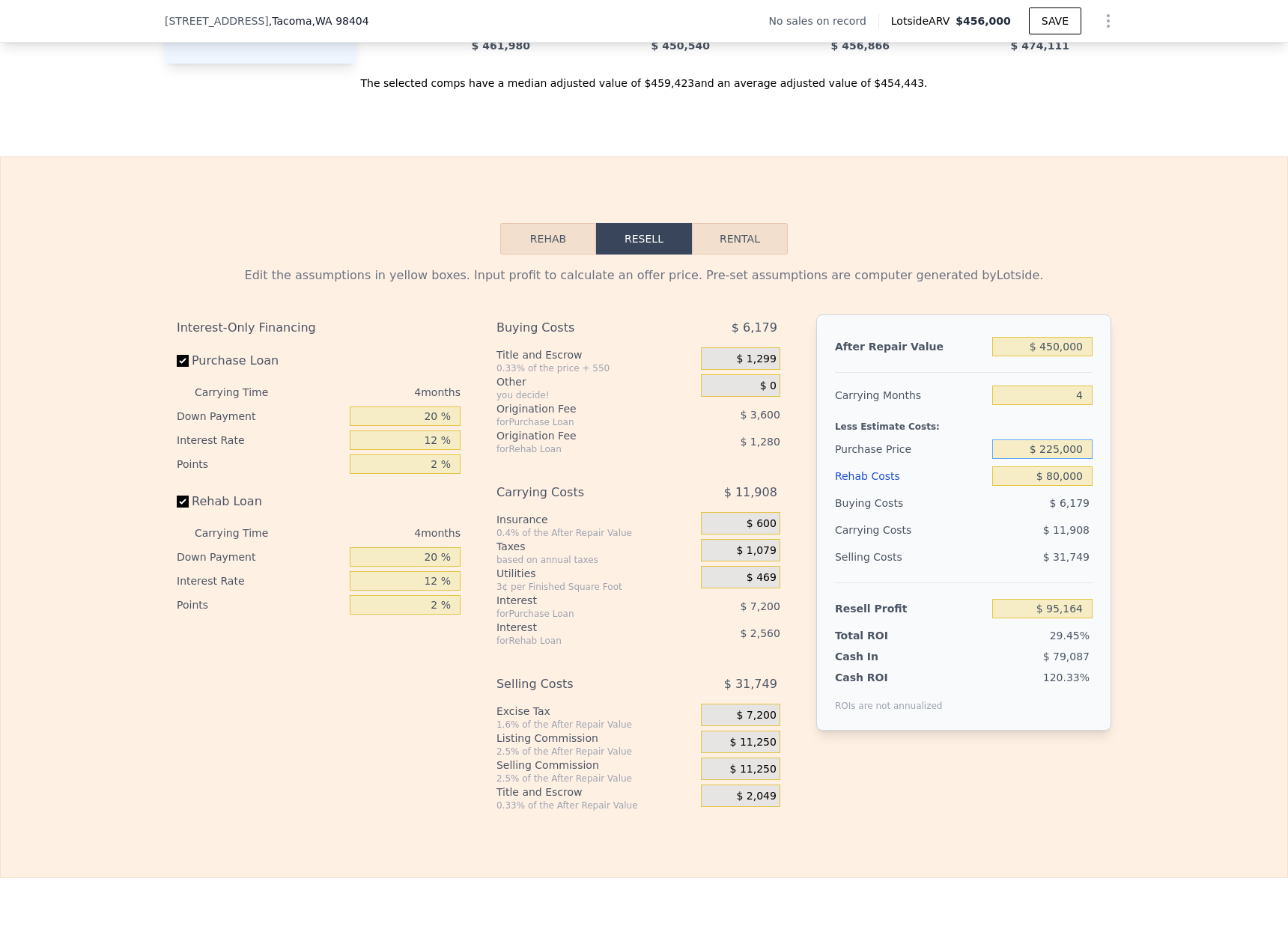
click at [1060, 448] on input "$ 225,000" at bounding box center [1043, 449] width 100 height 19
type input "$ 250,000"
click at [1183, 681] on div "Edit the assumptions in yellow boxes. Input profit to calculate an offer price.…" at bounding box center [644, 533] width 1287 height 557
type input "$ 68,880"
click at [1062, 448] on input "$ 250,000" at bounding box center [1043, 449] width 100 height 19
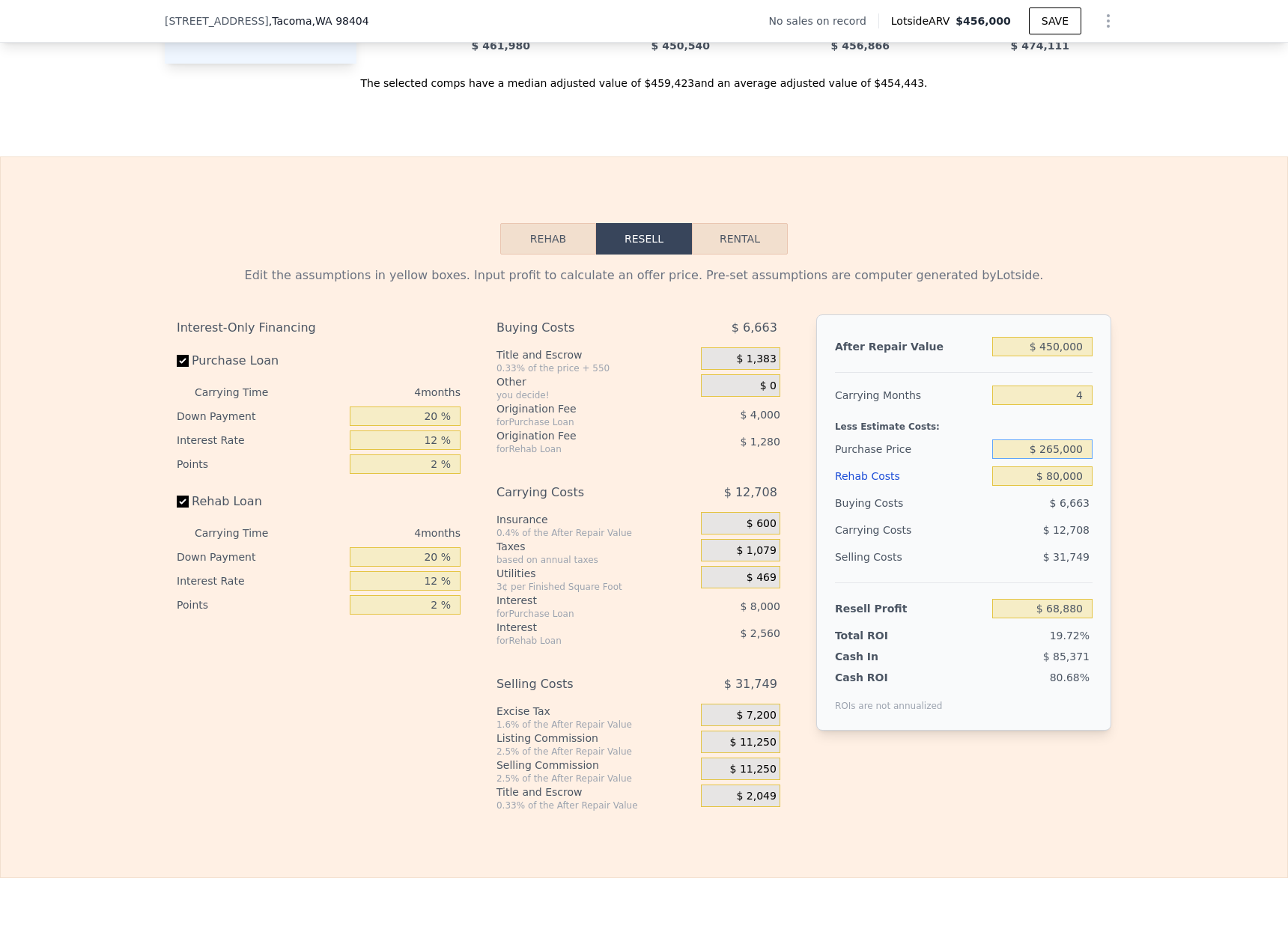
type input "$ 265,000"
click at [1168, 647] on div "Edit the assumptions in yellow boxes. Input profit to calculate an offer price.…" at bounding box center [644, 533] width 1287 height 557
type input "$ 53,111"
click at [1062, 455] on input "$ 265,000" at bounding box center [1043, 449] width 100 height 19
type input "$ 250,000"
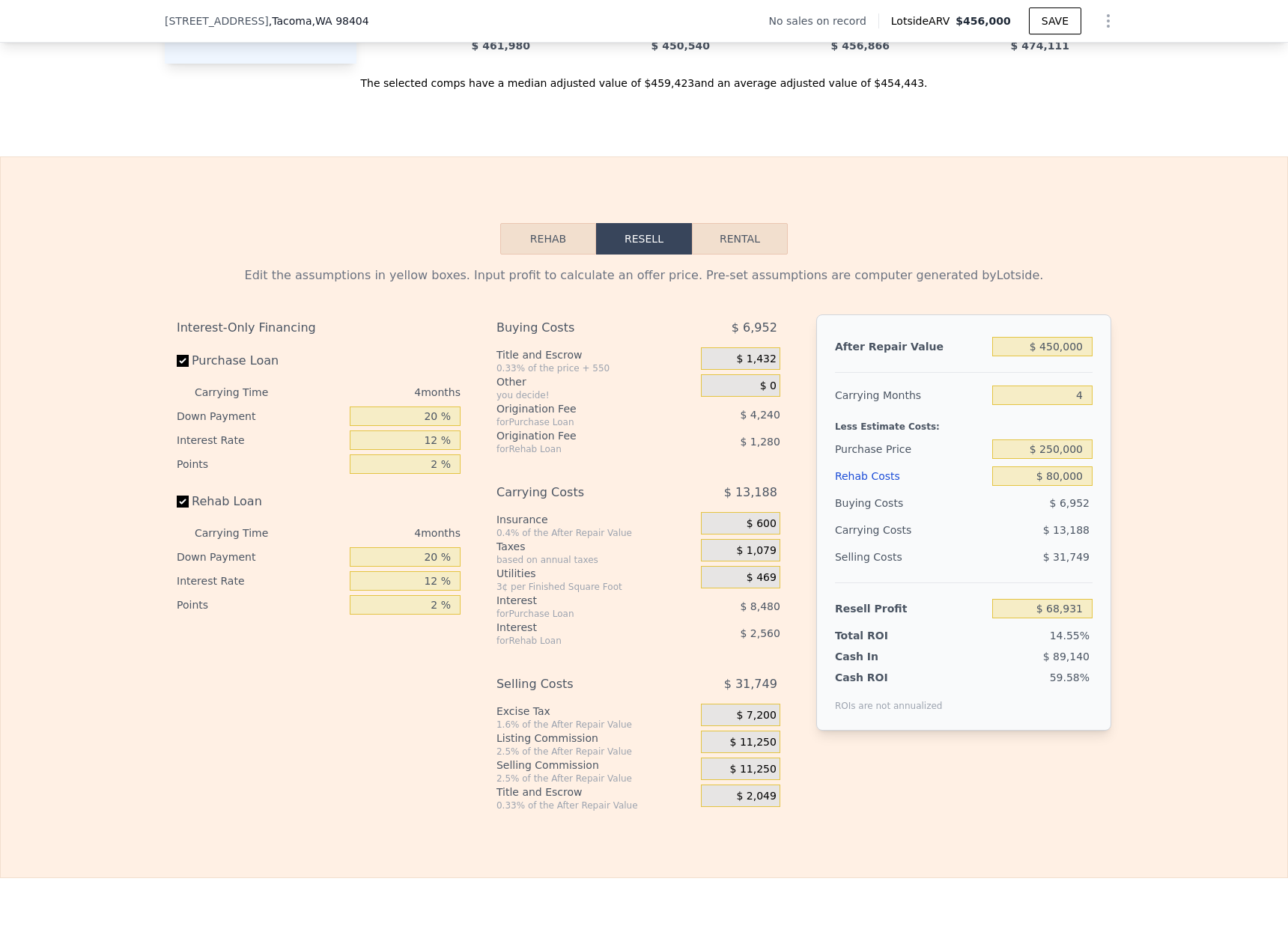
click at [1117, 544] on div "Edit the assumptions in yellow boxes. Input profit to calculate an offer price.…" at bounding box center [644, 533] width 959 height 557
type input "$ 68,880"
click at [1138, 592] on div "Edit the assumptions in yellow boxes. Input profit to calculate an offer price.…" at bounding box center [644, 533] width 1287 height 557
click at [1059, 449] on input "$ 250,000" at bounding box center [1043, 449] width 100 height 19
type input "$ 265,000"
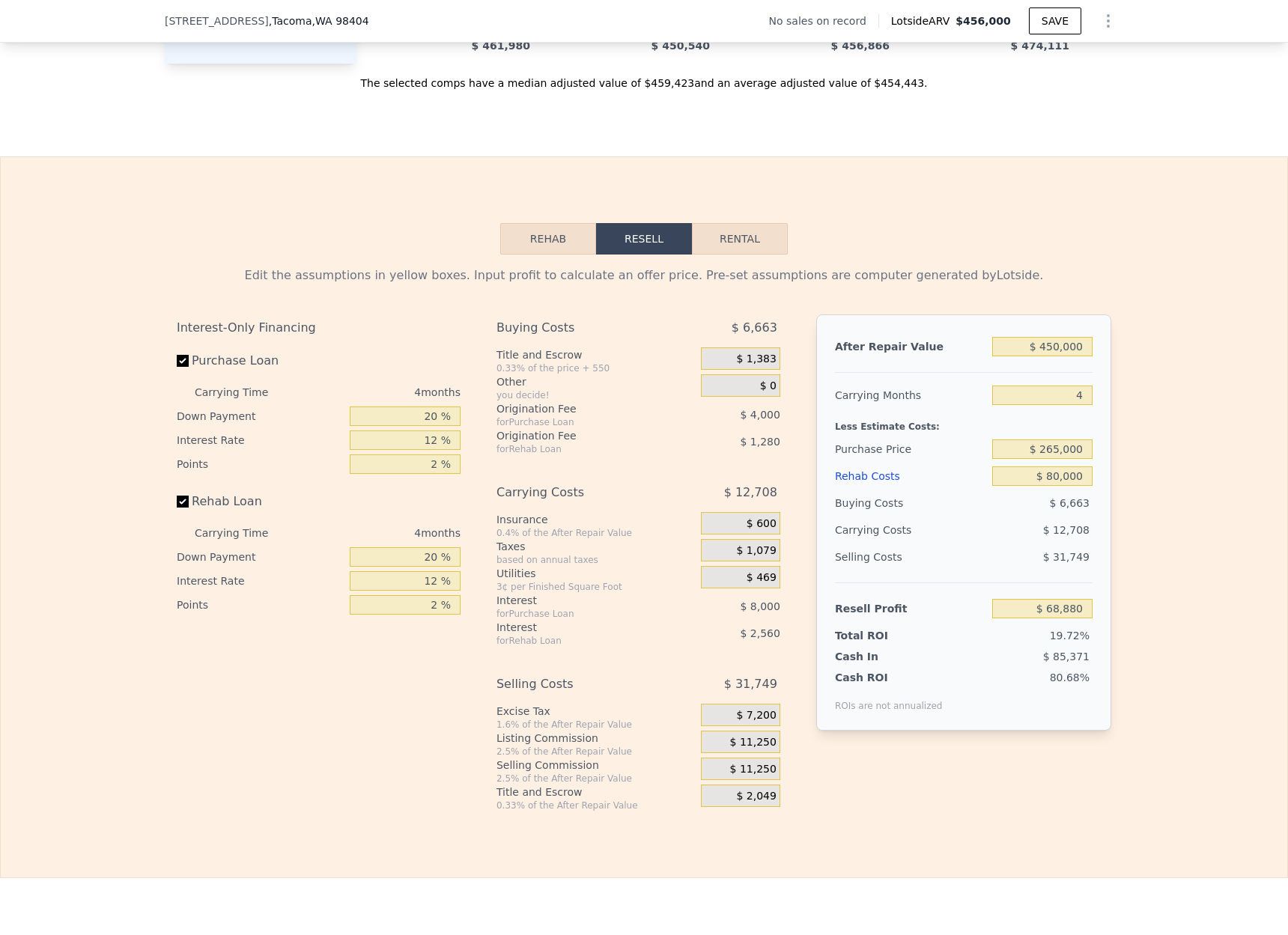
click at [1249, 758] on div "Edit the assumptions in yellow boxes. Input profit to calculate an offer price.…" at bounding box center [644, 533] width 1287 height 557
type input "$ 53,111"
click at [1059, 447] on input "$ 265,000" at bounding box center [1043, 449] width 100 height 19
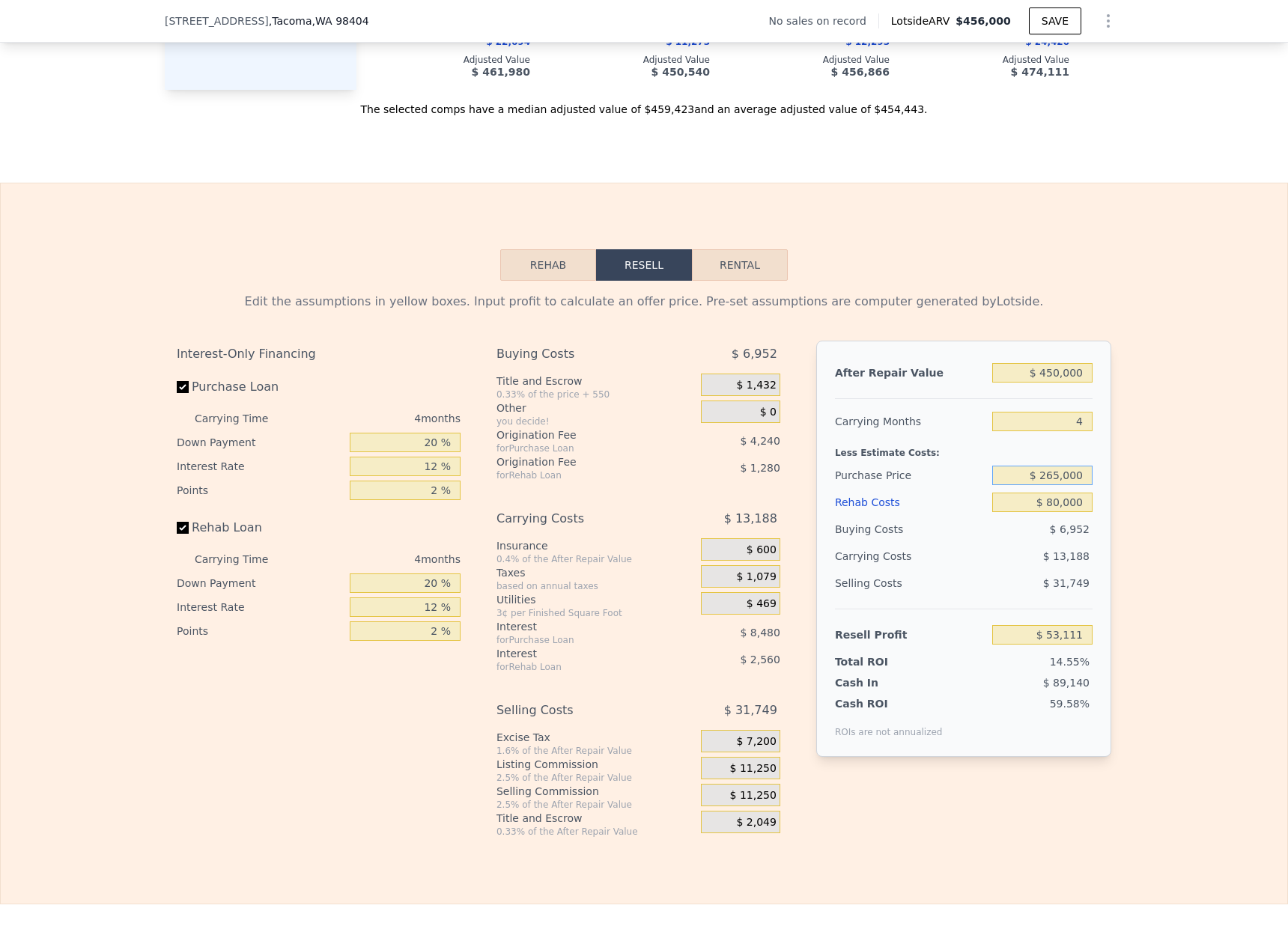
scroll to position [2031, 0]
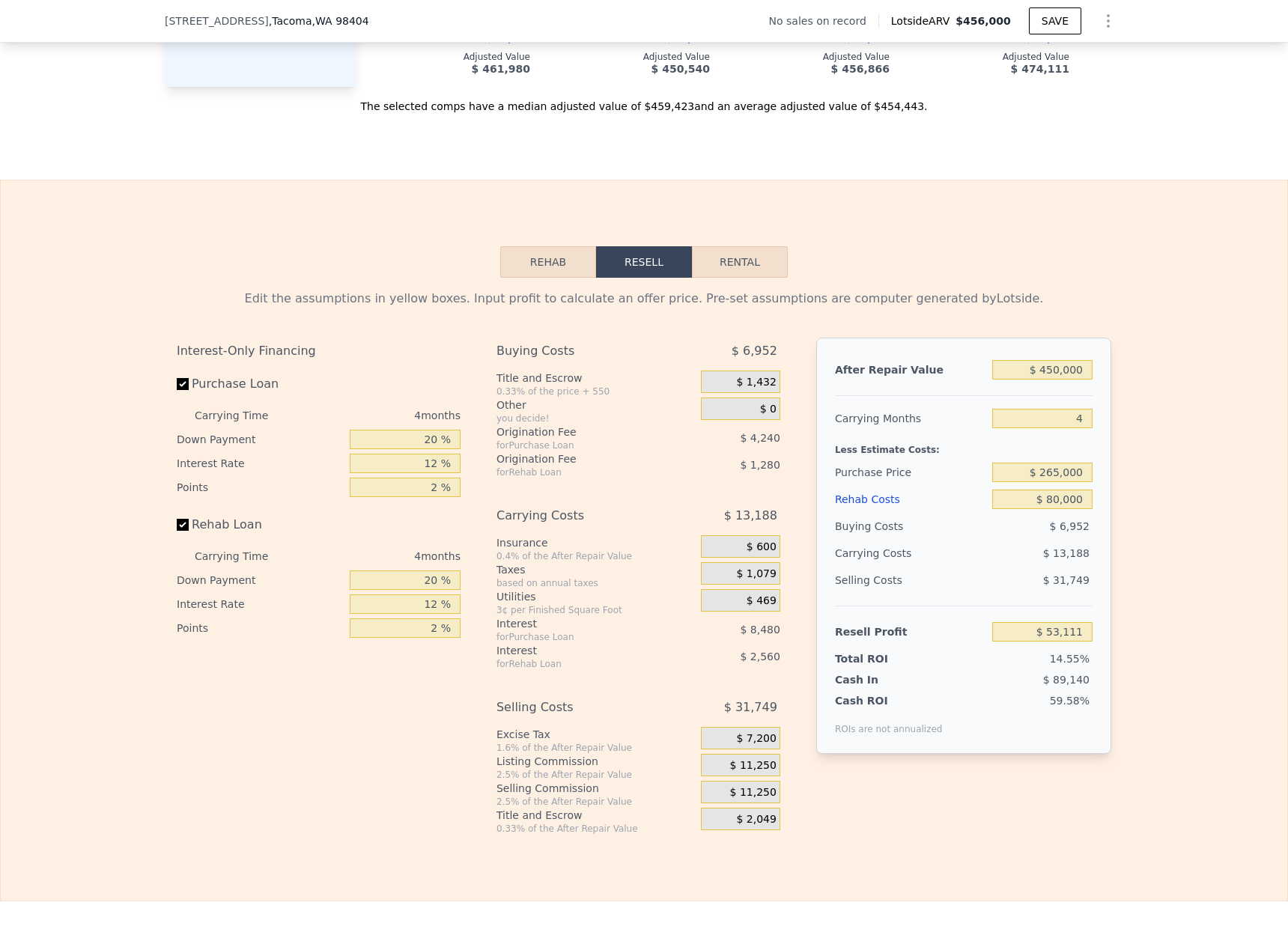
click at [1071, 693] on div "Cash ROI ROIs are not annualized 59.58%" at bounding box center [963, 712] width 258 height 48
click at [1119, 692] on div "Edit the assumptions in yellow boxes. Input profit to calculate an offer price.…" at bounding box center [644, 556] width 959 height 557
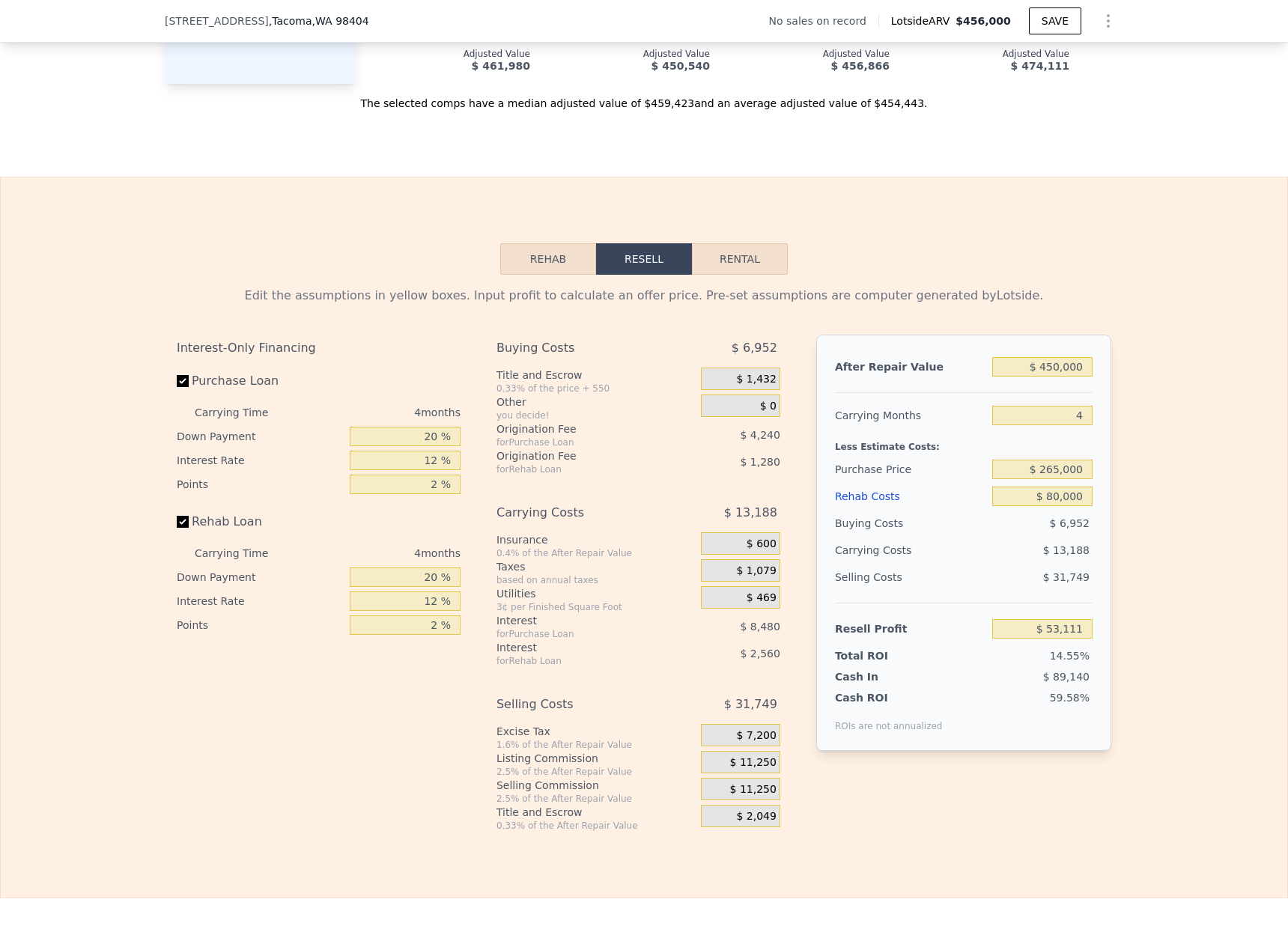
scroll to position [2037, 0]
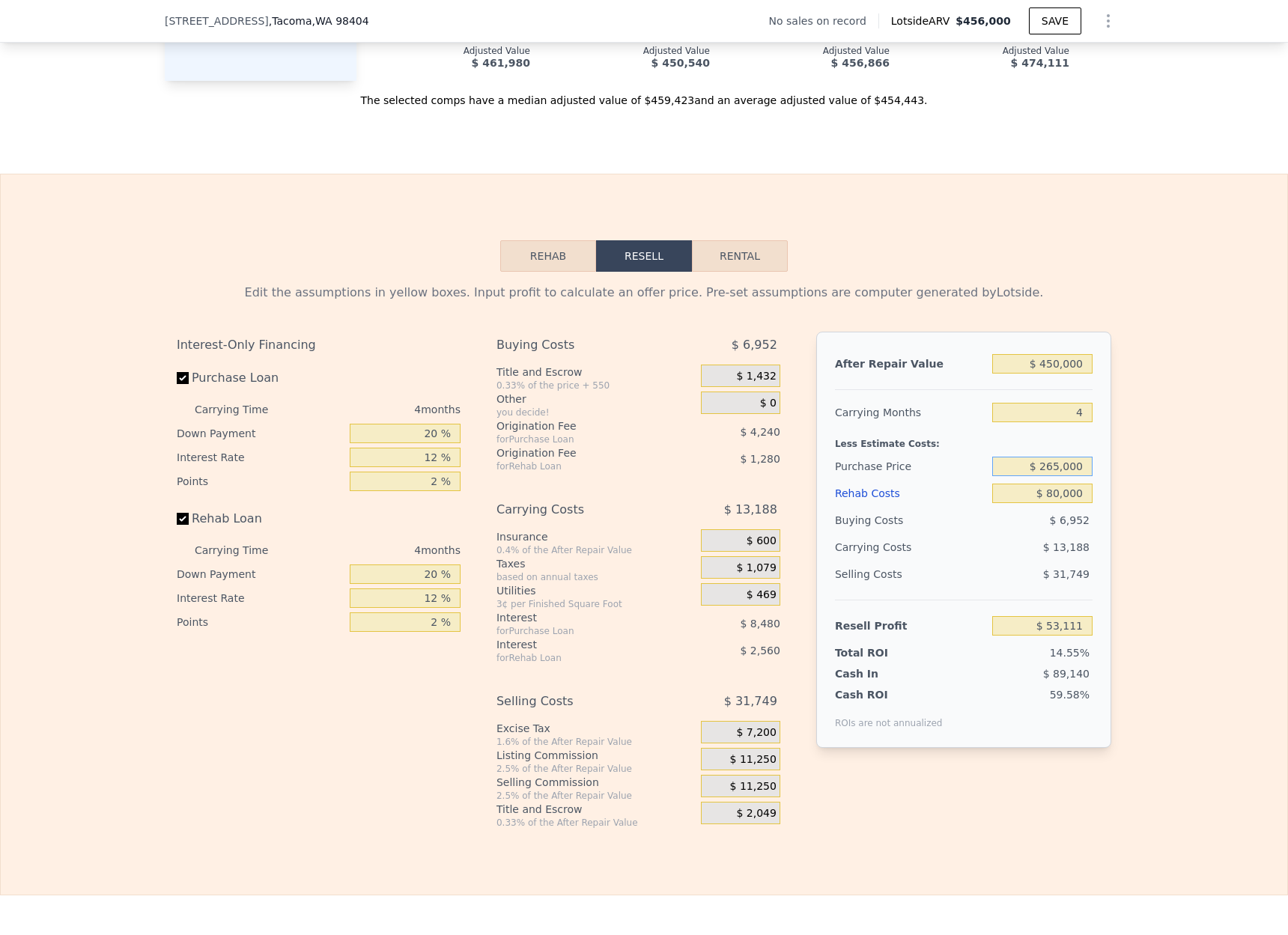
drag, startPoint x: 1041, startPoint y: 465, endPoint x: 1075, endPoint y: 468, distance: 34.1
click at [1072, 468] on input "$ 265,000" at bounding box center [1043, 467] width 100 height 19
click at [1075, 468] on input "$ 265,000" at bounding box center [1043, 467] width 100 height 19
click at [1059, 465] on input "$ 265,000" at bounding box center [1043, 467] width 100 height 19
type input "$ 250,000"
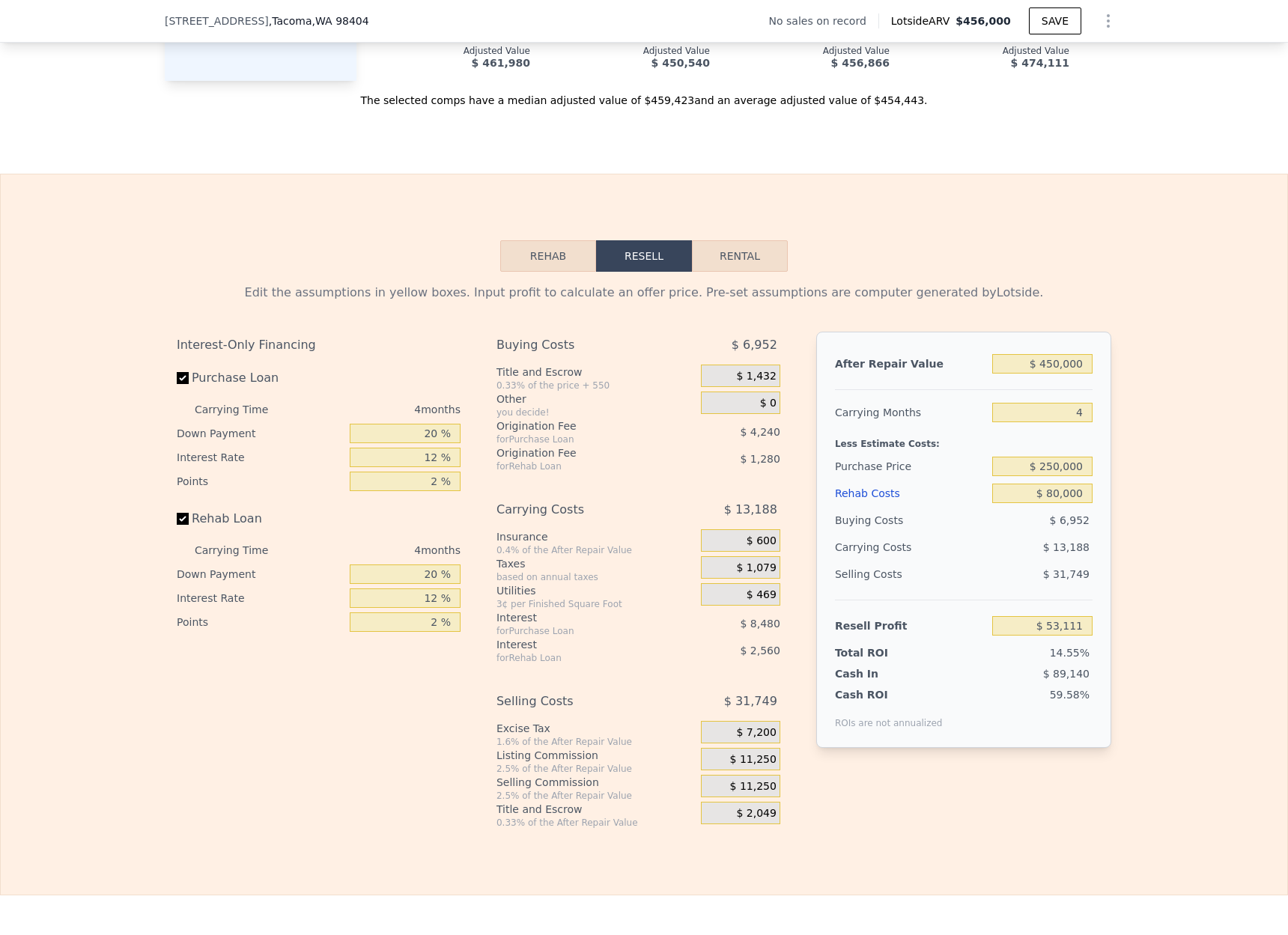
click at [1135, 538] on div "Edit the assumptions in yellow boxes. Input profit to calculate an offer price.…" at bounding box center [644, 550] width 1287 height 557
type input "$ 68,880"
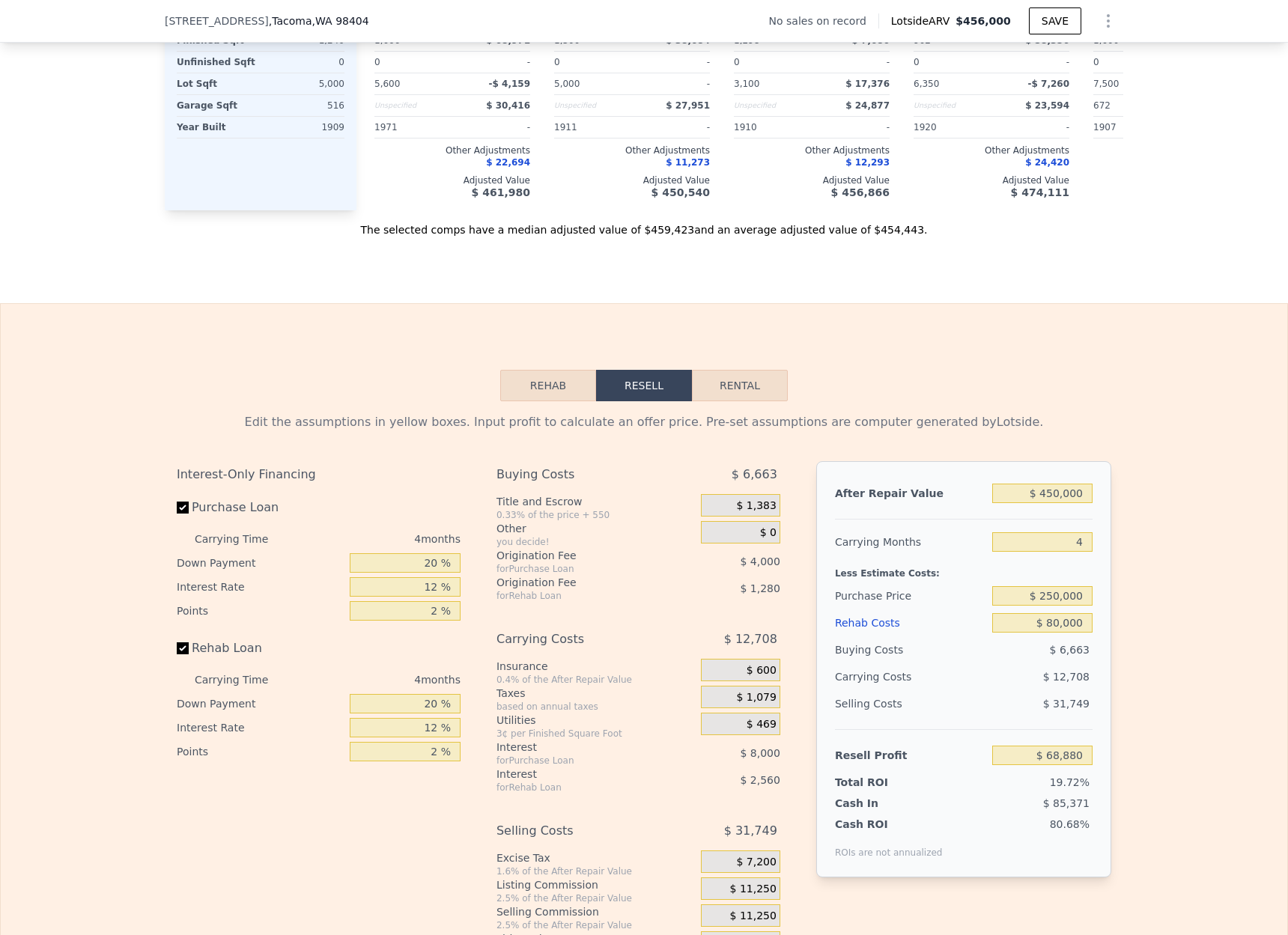
scroll to position [1611, 0]
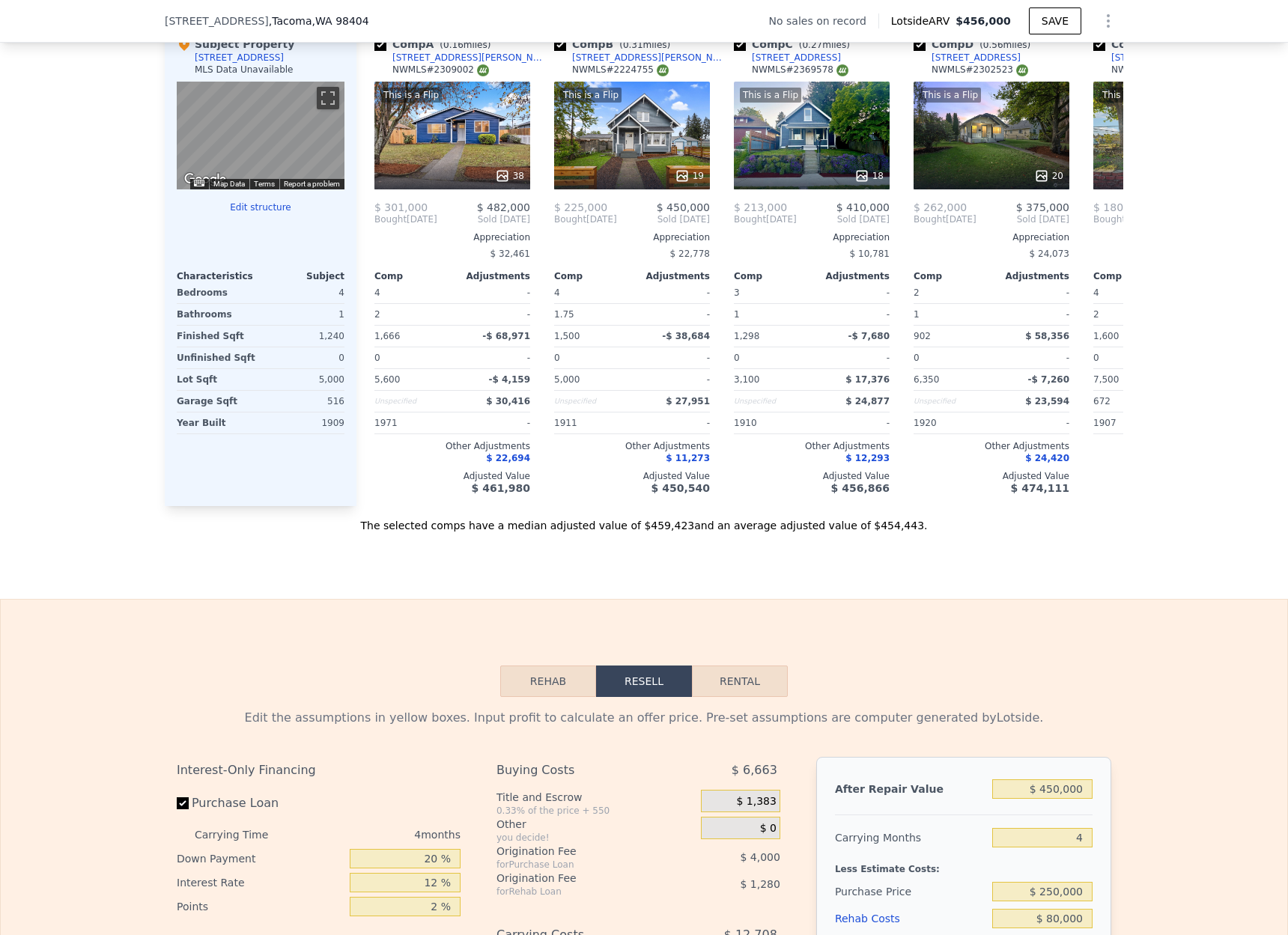
drag, startPoint x: 525, startPoint y: 681, endPoint x: 546, endPoint y: 682, distance: 21.0
click at [525, 681] on button "Rehab" at bounding box center [548, 681] width 96 height 32
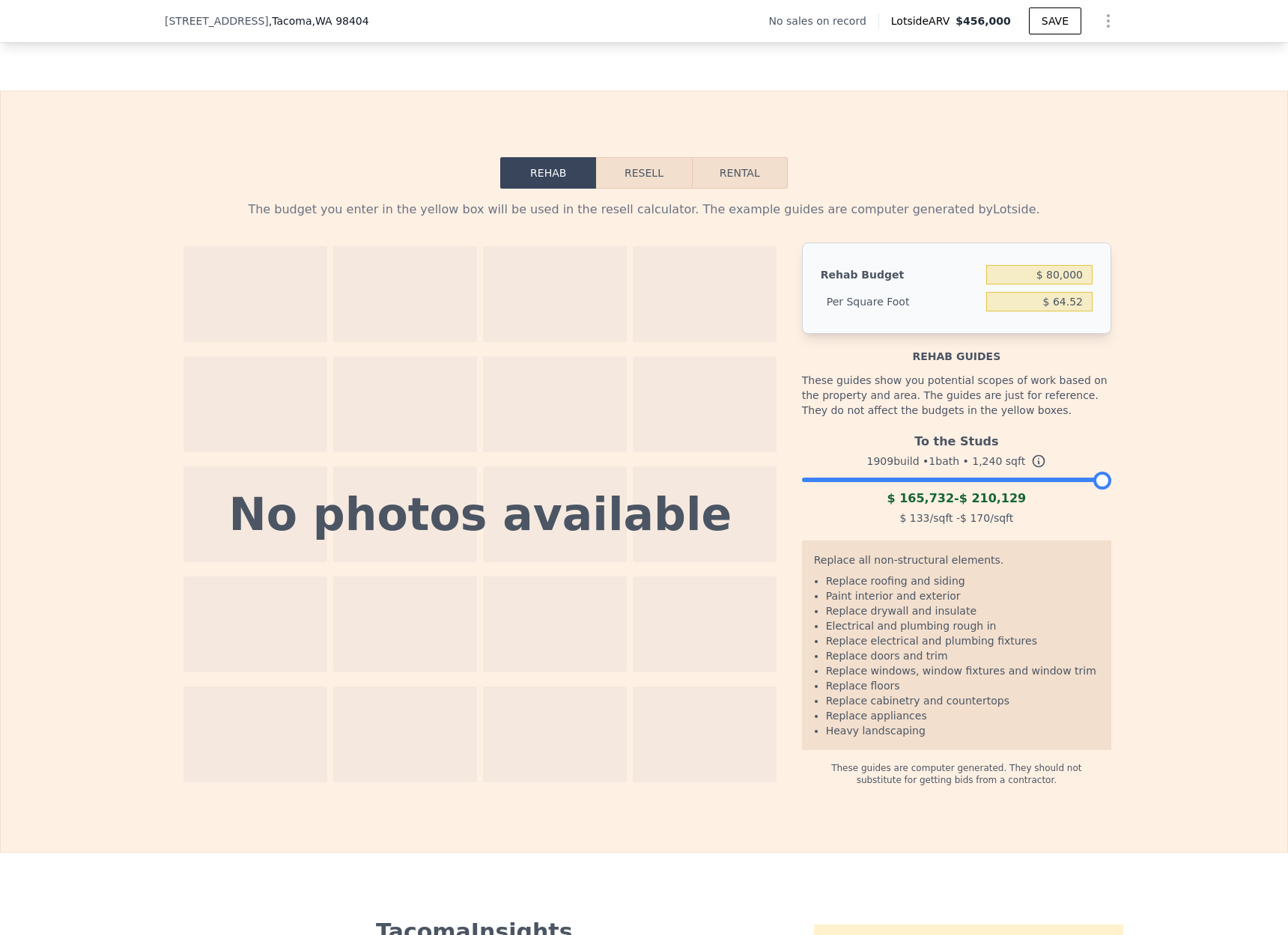
scroll to position [2126, 0]
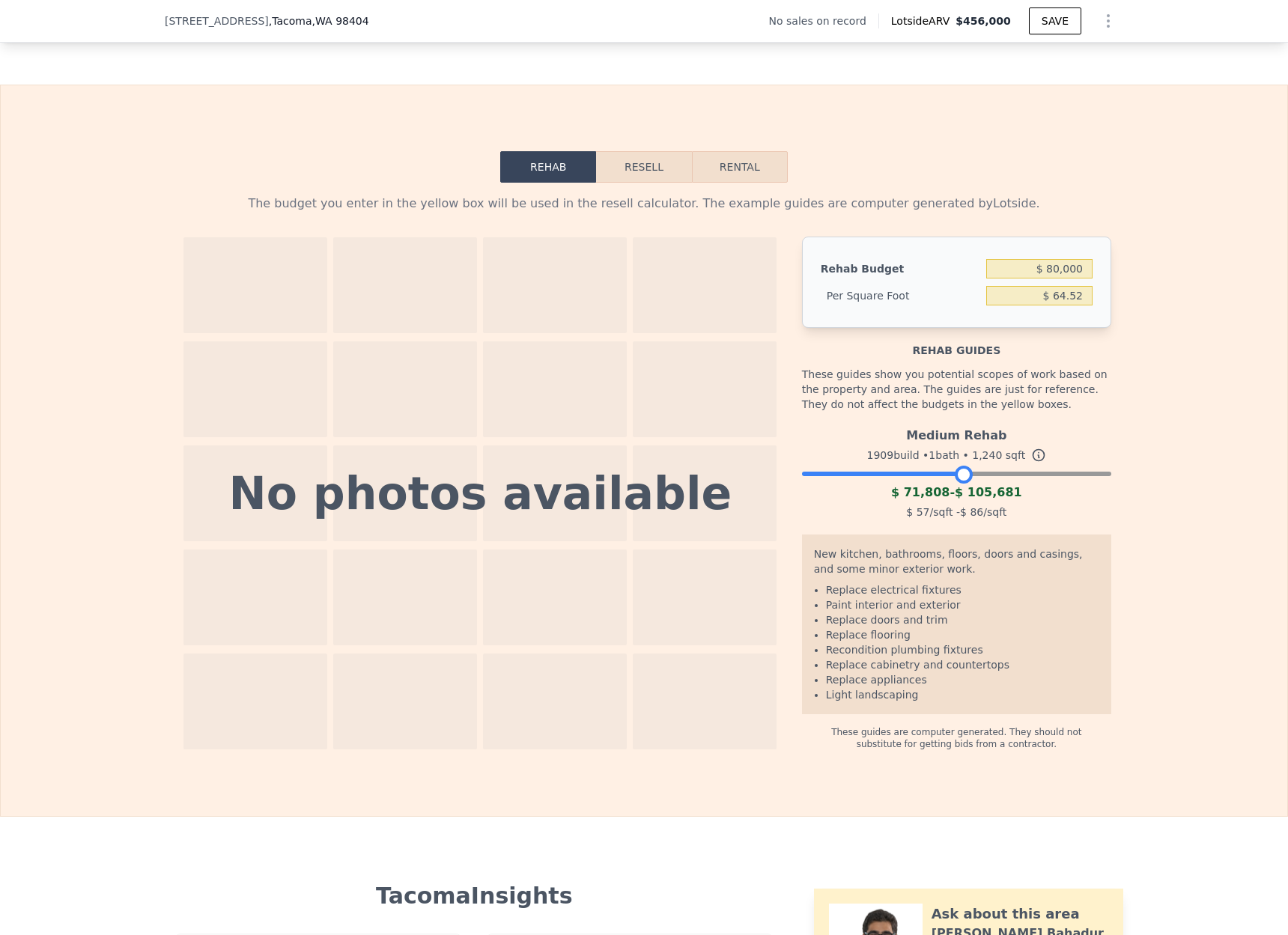
drag, startPoint x: 1092, startPoint y: 475, endPoint x: 962, endPoint y: 479, distance: 130.1
click at [962, 475] on div at bounding box center [957, 469] width 309 height 9
click at [1032, 505] on div "$ 57 /sqft - $ 86 /sqft" at bounding box center [957, 512] width 309 height 21
click at [988, 515] on div "$ 57 /sqft - $ 86 /sqft" at bounding box center [957, 512] width 309 height 21
click at [652, 165] on button "Resell" at bounding box center [644, 167] width 95 height 32
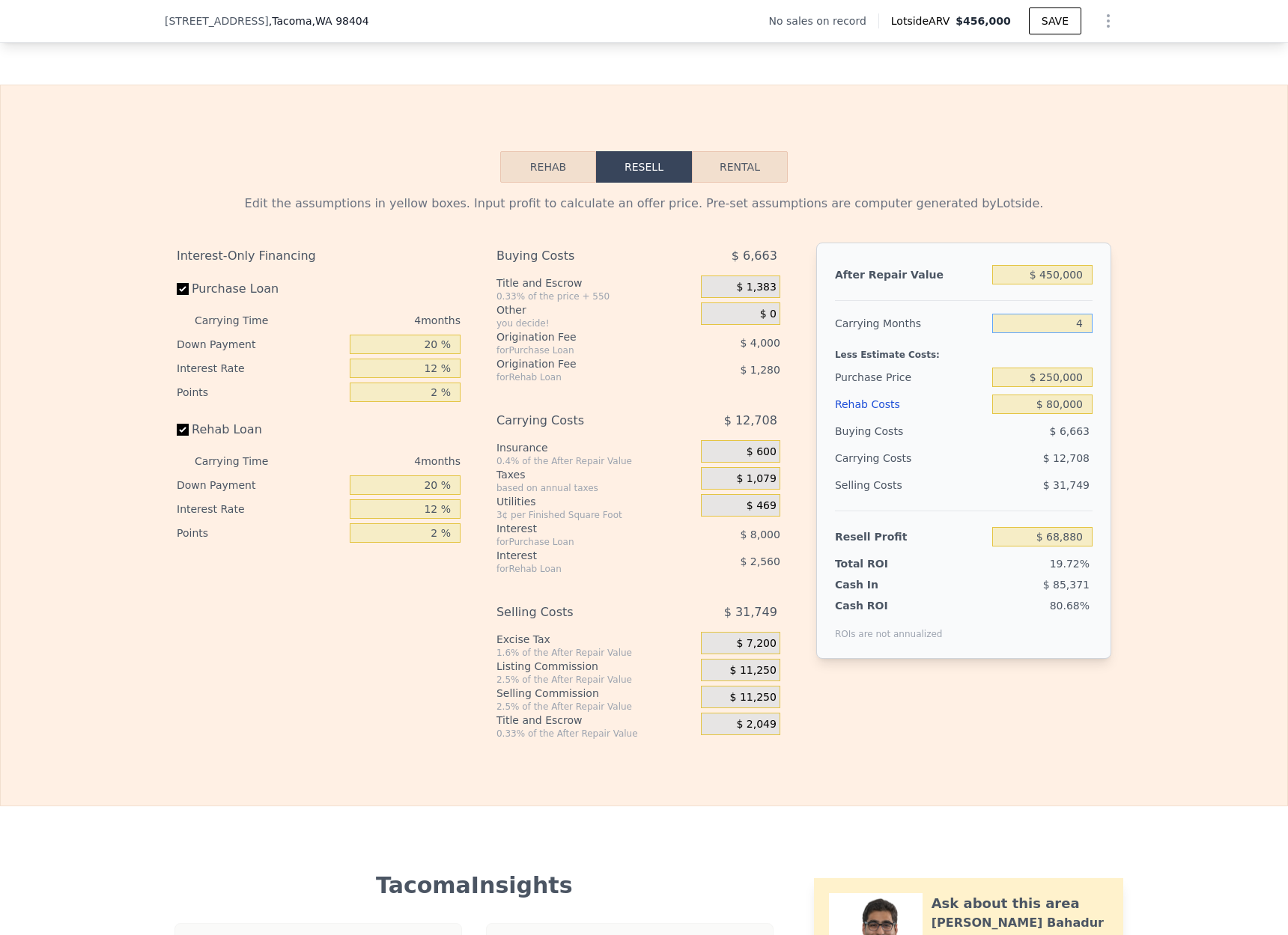
click at [1085, 325] on input "4" at bounding box center [1043, 324] width 100 height 19
type input "8"
type input "$ 56,171"
type input "8"
click at [1174, 498] on div "Edit the assumptions in yellow boxes. Input profit to calculate an offer price.…" at bounding box center [644, 461] width 1287 height 557
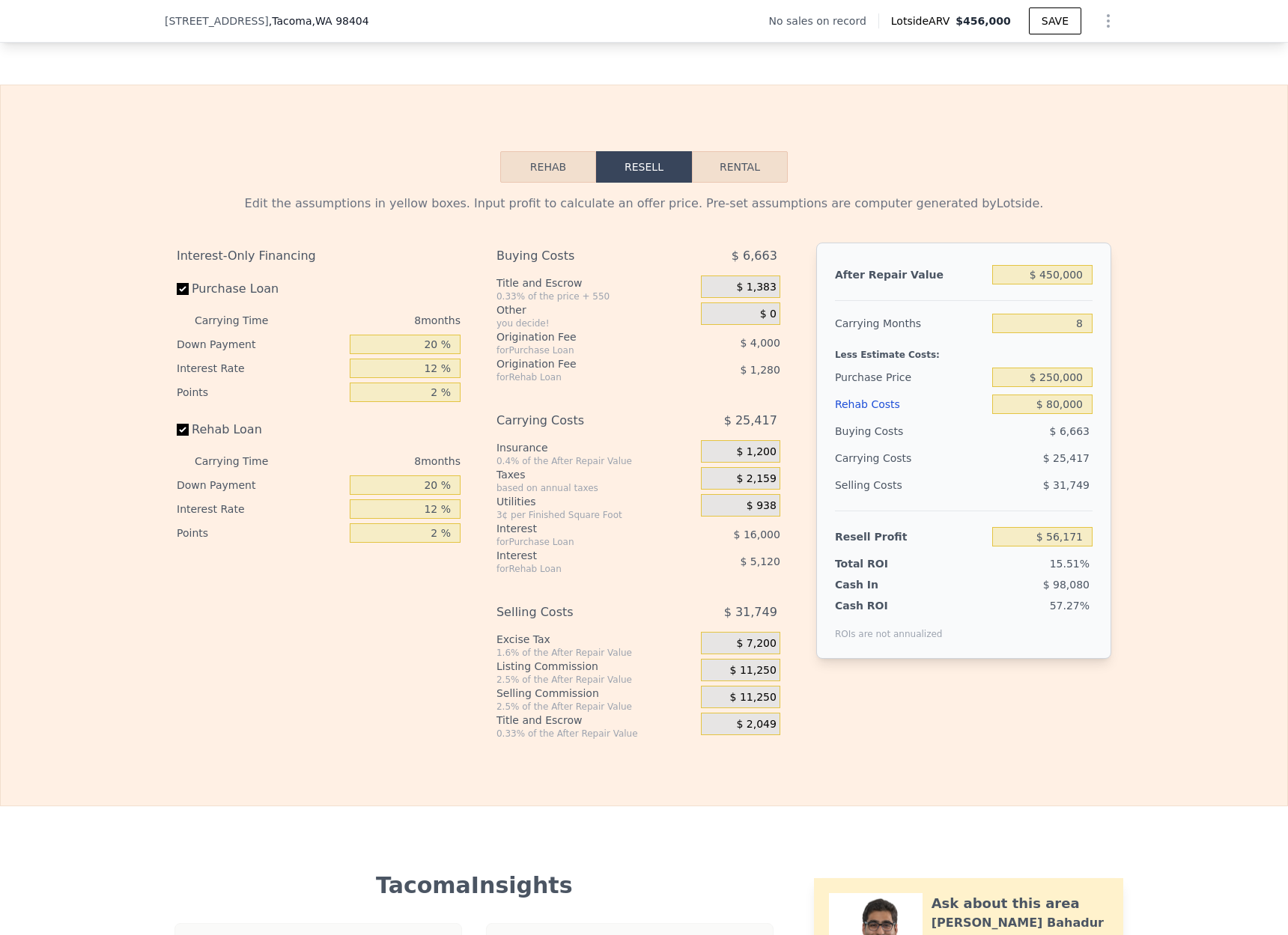
click at [1093, 328] on div "After Repair Value $ 450,000 Carrying Months 8 Less Estimate Costs: Purchase Pr…" at bounding box center [963, 450] width 295 height 416
click at [1085, 325] on input "8" at bounding box center [1043, 324] width 100 height 19
type input "4"
type input "$ 68,880"
type input "4"
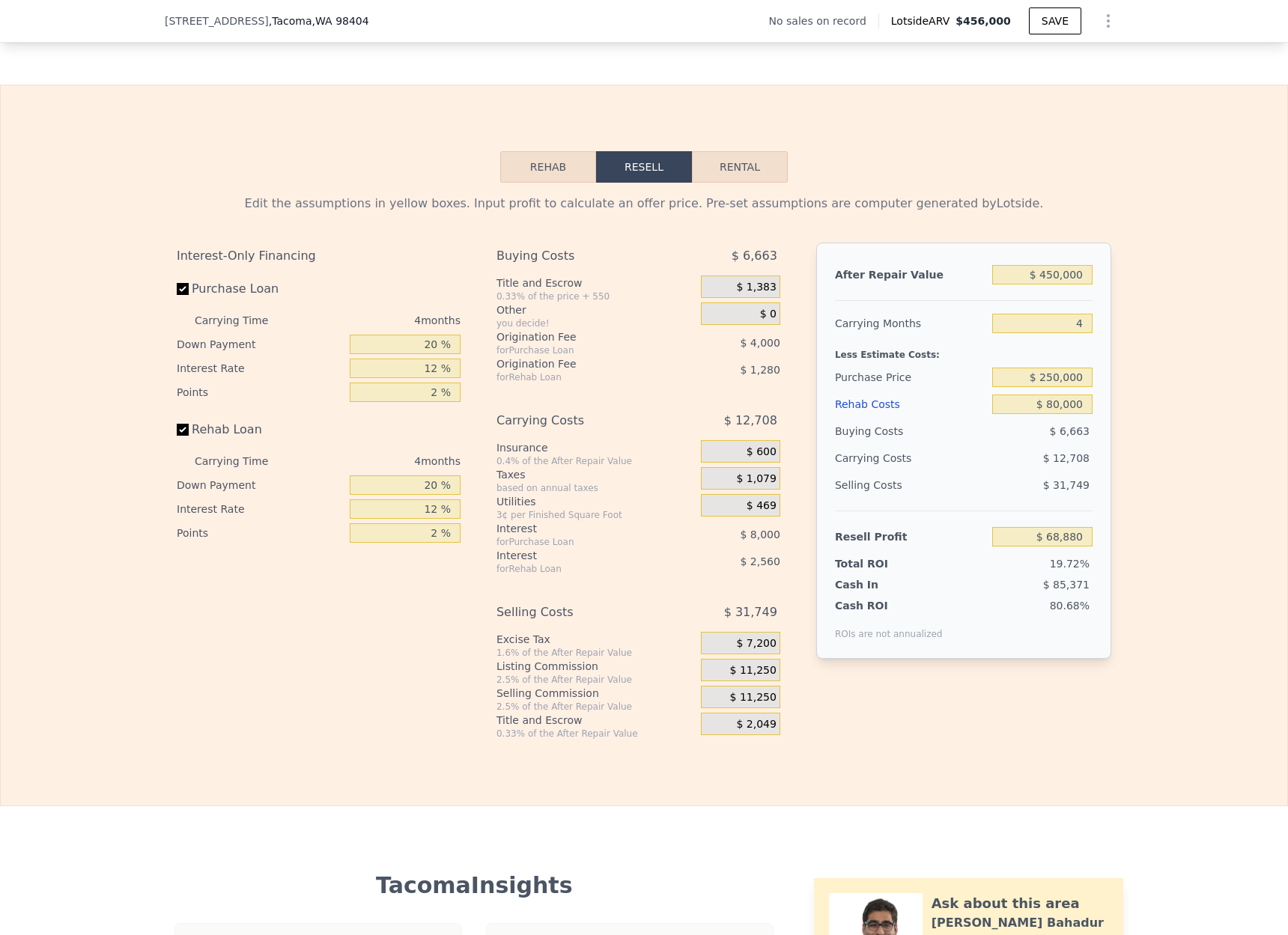
click at [1122, 437] on div "Edit the assumptions in yellow boxes. Input profit to calculate an offer price.…" at bounding box center [644, 461] width 959 height 557
drag, startPoint x: 777, startPoint y: 419, endPoint x: 762, endPoint y: 417, distance: 15.1
click at [774, 420] on span "$ 12,708" at bounding box center [751, 421] width 53 height 27
drag, startPoint x: 723, startPoint y: 411, endPoint x: 788, endPoint y: 429, distance: 67.4
click at [788, 429] on div "Buying Costs $ 6,663 Title and Escrow 0.33% of the price + 550 $ 1,383 Other yo…" at bounding box center [644, 491] width 296 height 497
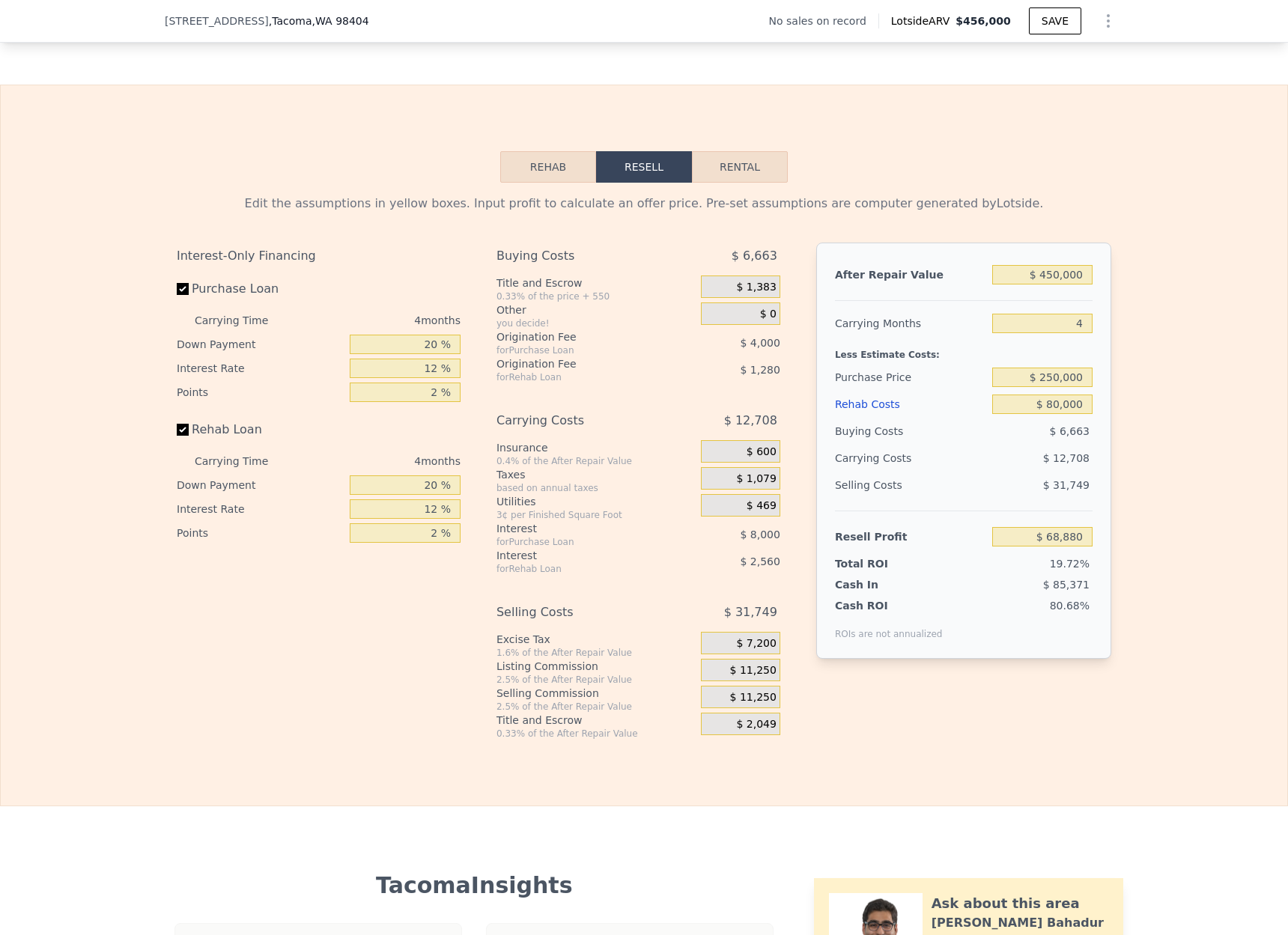
click at [843, 418] on div "Buying Costs" at bounding box center [910, 432] width 152 height 27
click at [1092, 319] on input "4" at bounding box center [1043, 324] width 100 height 19
click at [544, 182] on button "Rehab" at bounding box center [548, 167] width 96 height 32
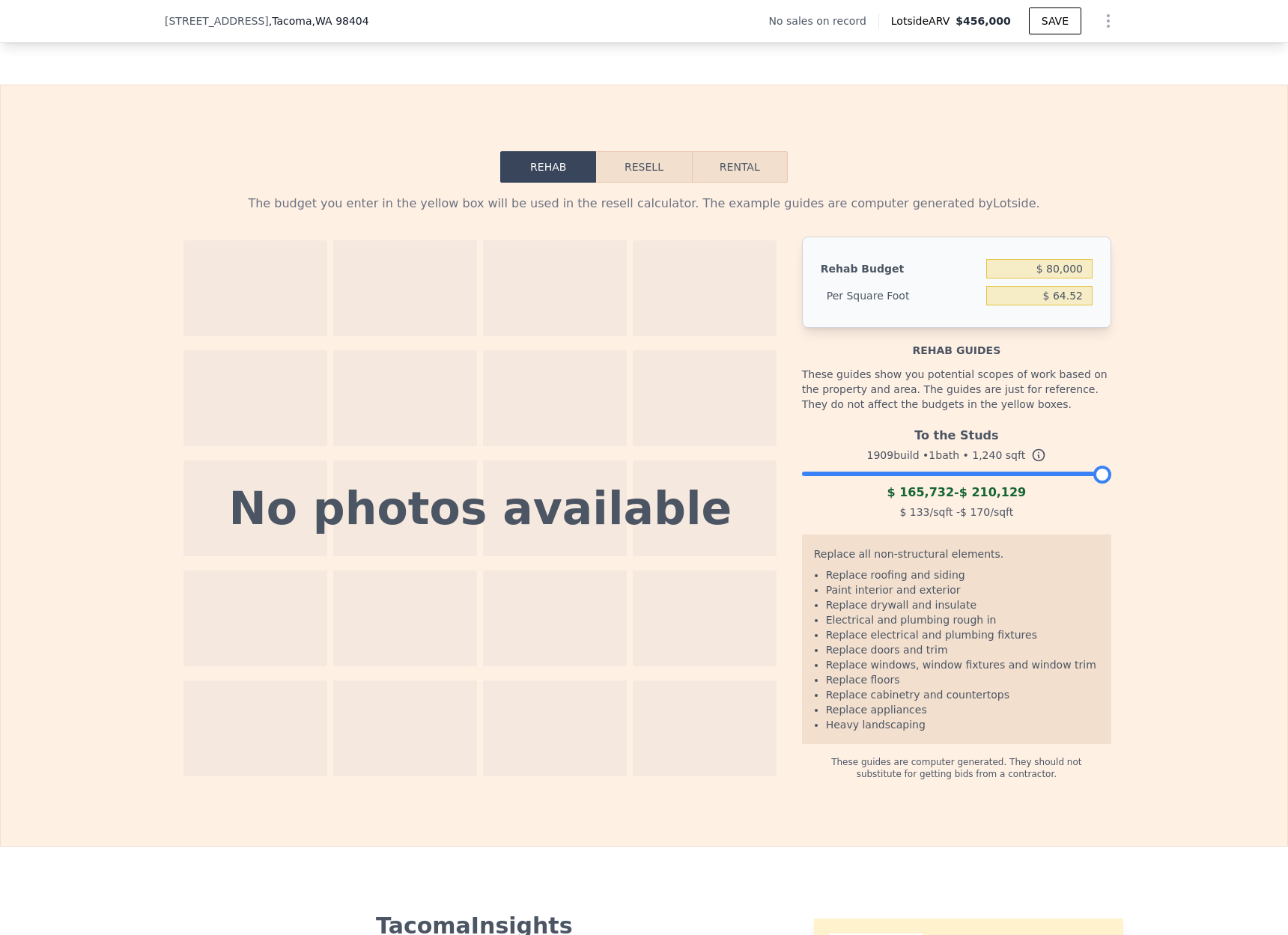
click at [656, 168] on button "Resell" at bounding box center [644, 167] width 95 height 32
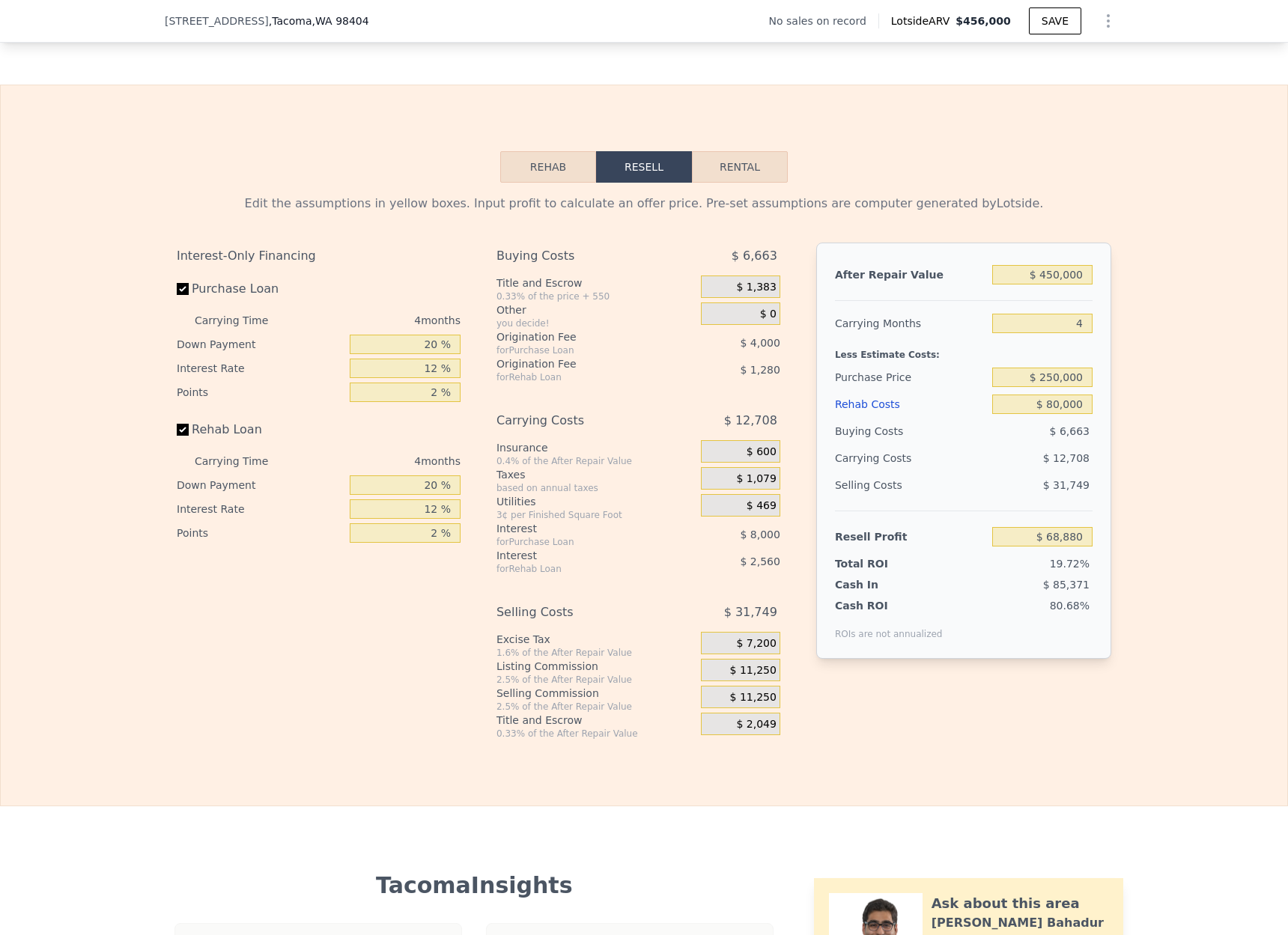
click at [1090, 601] on div "After Repair Value $ 450,000 Carrying Months 4 Less Estimate Costs: Purchase Pr…" at bounding box center [963, 450] width 295 height 416
click at [1142, 400] on div "Edit the assumptions in yellow boxes. Input profit to calculate an offer price.…" at bounding box center [644, 461] width 1287 height 557
drag, startPoint x: 1082, startPoint y: 381, endPoint x: 1016, endPoint y: 375, distance: 66.3
click at [1016, 375] on input "$ 250,000" at bounding box center [1043, 378] width 100 height 19
type input "$ 300,000"
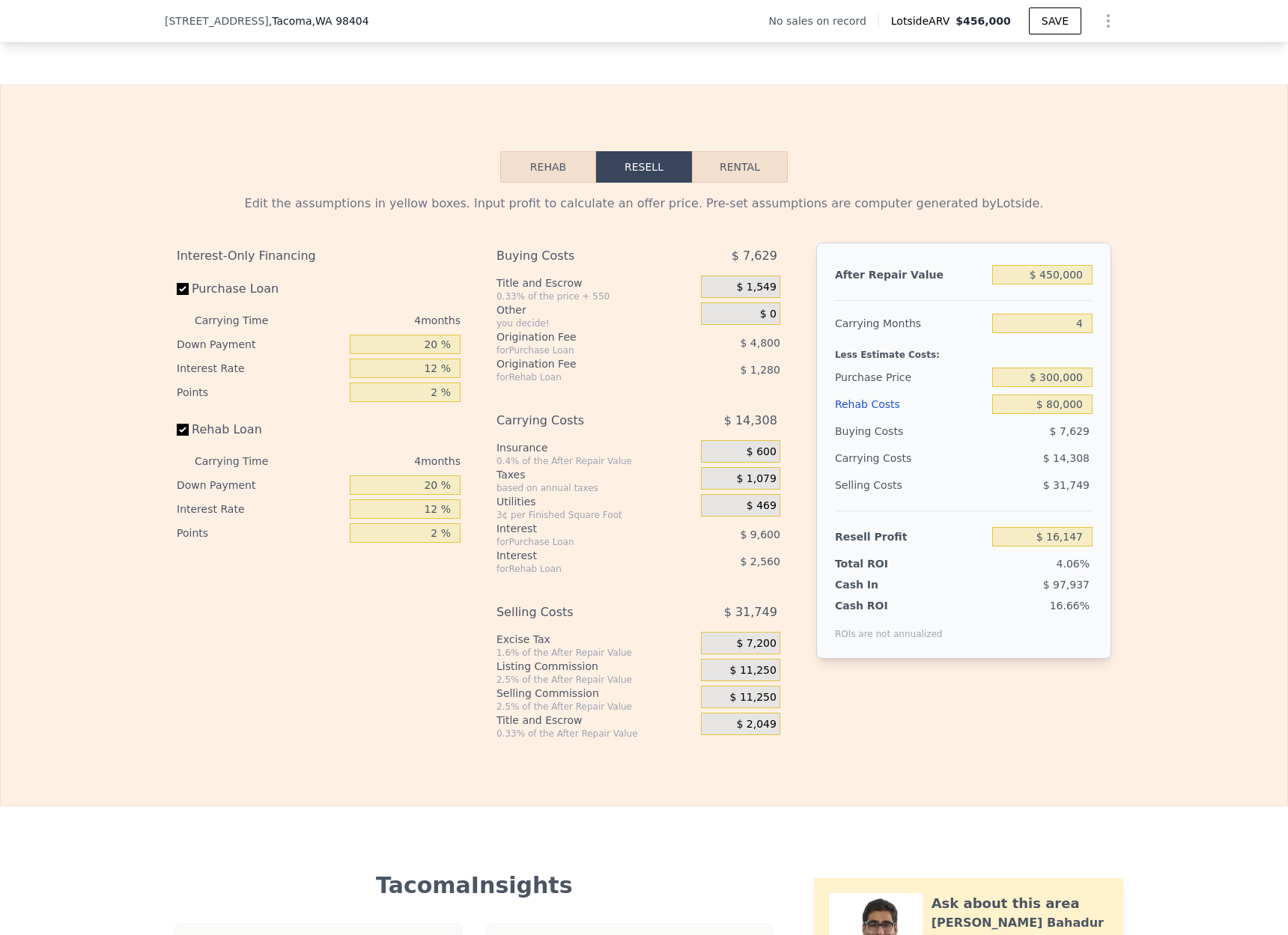
click at [1067, 453] on span "$ 14,308" at bounding box center [1067, 458] width 46 height 12
type input "$ 16,314"
click at [1056, 409] on input "$ 80,000" at bounding box center [1043, 405] width 100 height 19
type input "$ 0000"
type input "$ 100,154"
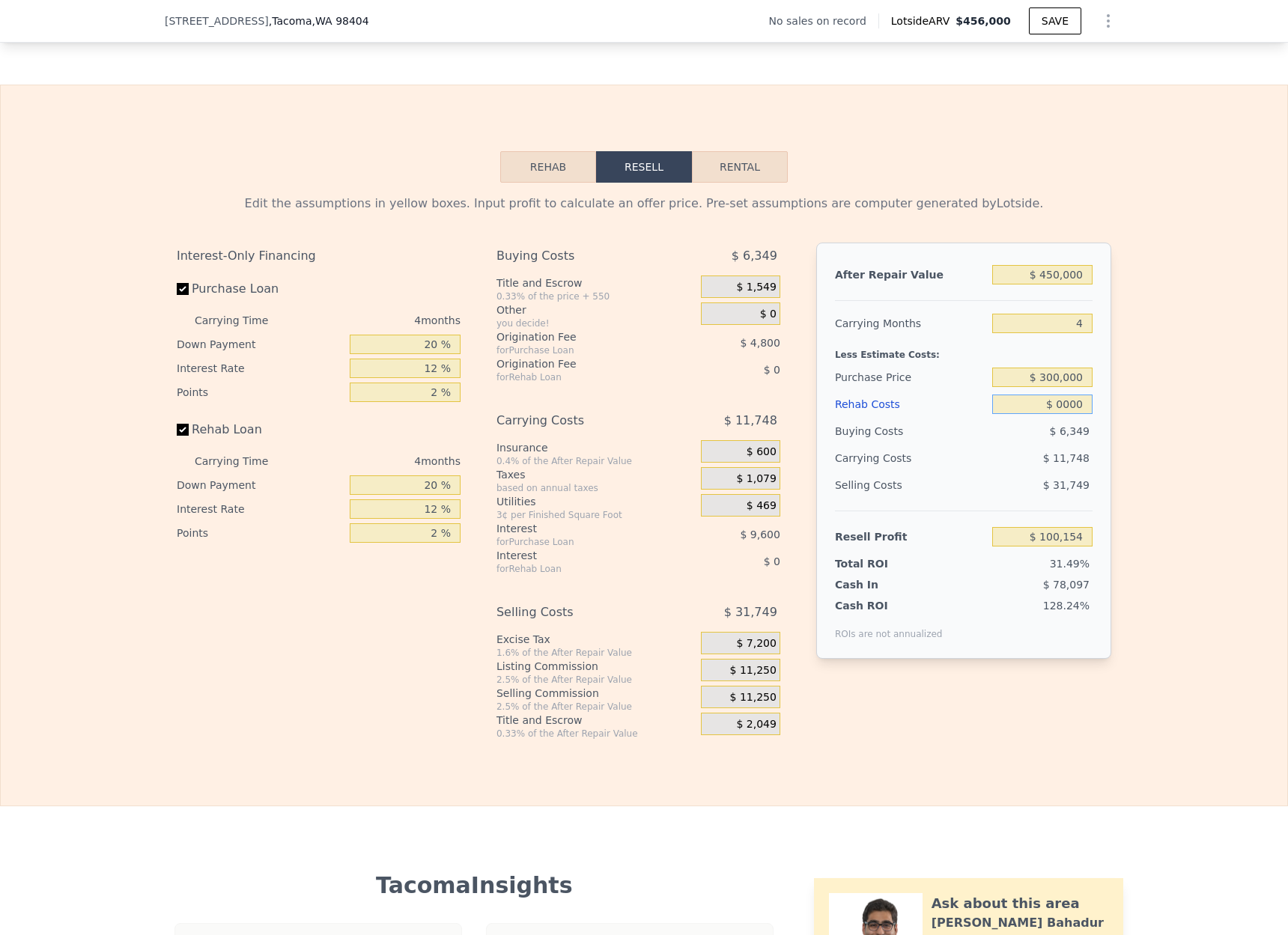
type input "$ 70,000"
type input "$ 26,794"
click at [1167, 749] on div "Rehab Resell Rental Edit the assumptions in yellow boxes. Input profit to calcu…" at bounding box center [644, 445] width 1288 height 722
click at [1055, 378] on input "$ 300,000" at bounding box center [1043, 378] width 100 height 19
click at [1061, 377] on input "$ 300,000" at bounding box center [1043, 378] width 100 height 19
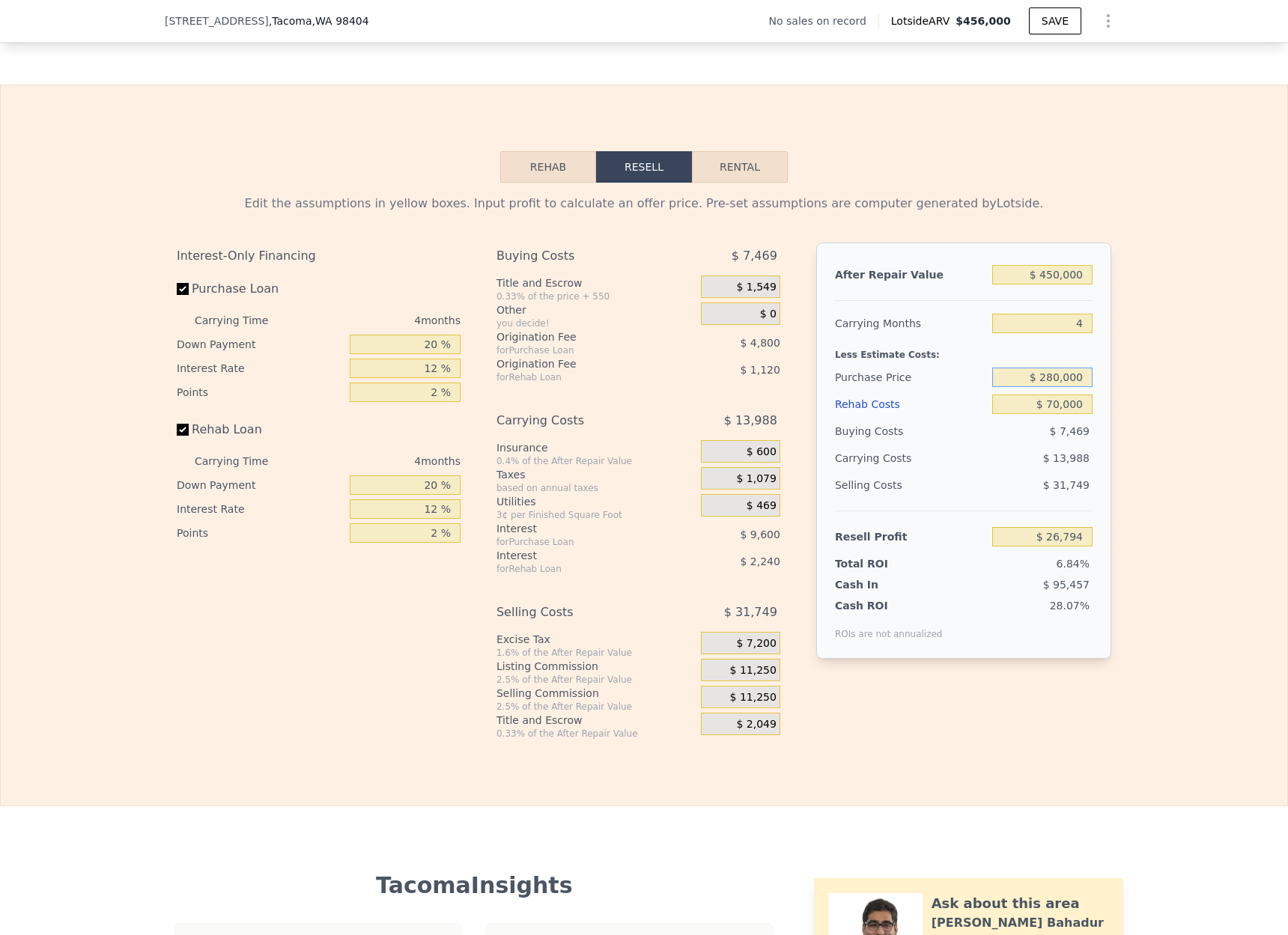
type input "$ 280,000"
click at [1113, 491] on div "Edit the assumptions in yellow boxes. Input profit to calculate an offer price.…" at bounding box center [644, 461] width 959 height 557
type input "$ 47,821"
click at [1059, 375] on input "$ 280,000" at bounding box center [1043, 378] width 100 height 19
click at [1061, 405] on input "$ 70,000" at bounding box center [1043, 405] width 100 height 19
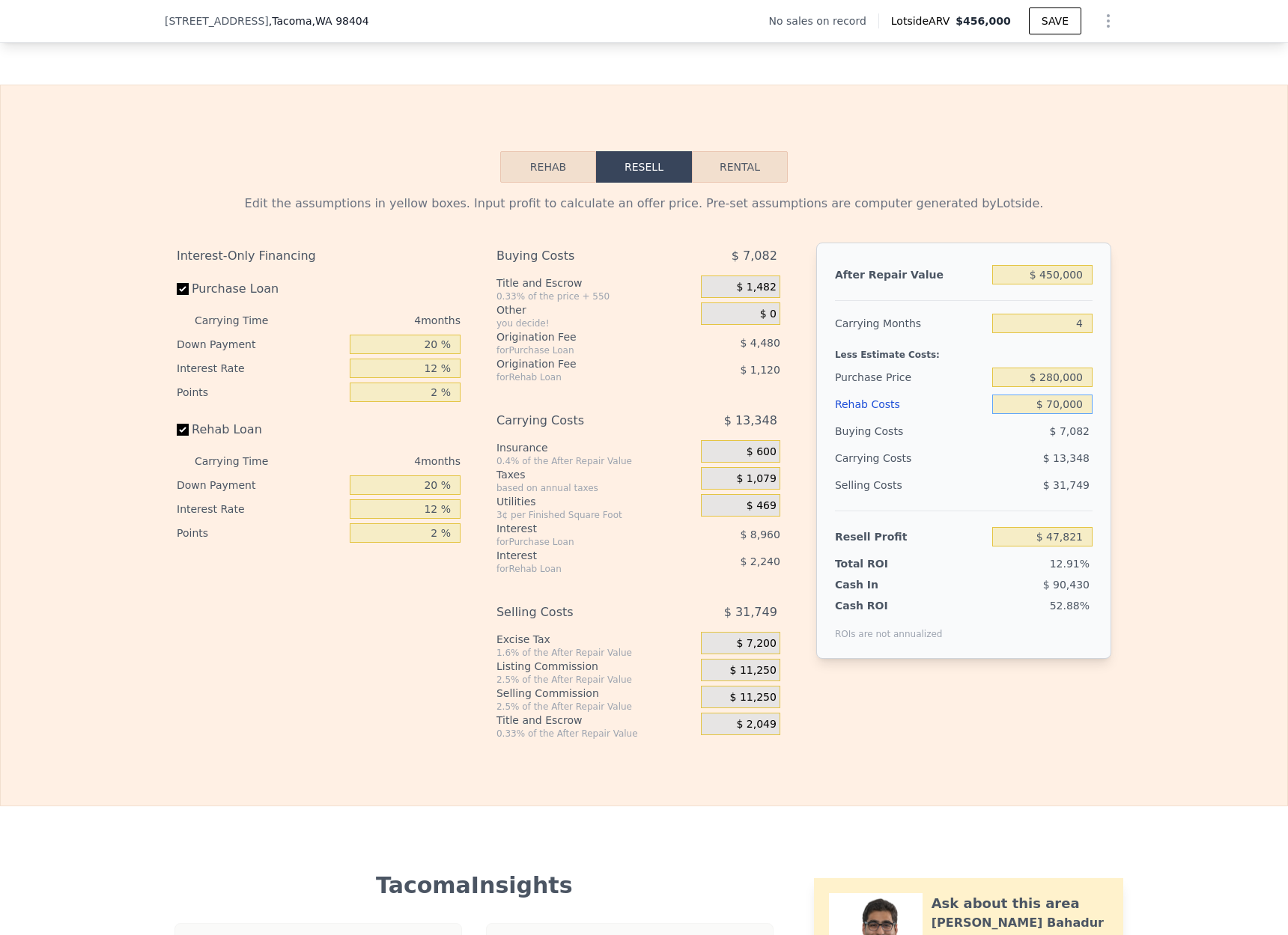
type input "$ 7,000"
type input "$ 113,845"
type input "$ 000"
type input "$ 121,181"
type input "$ 6,000"
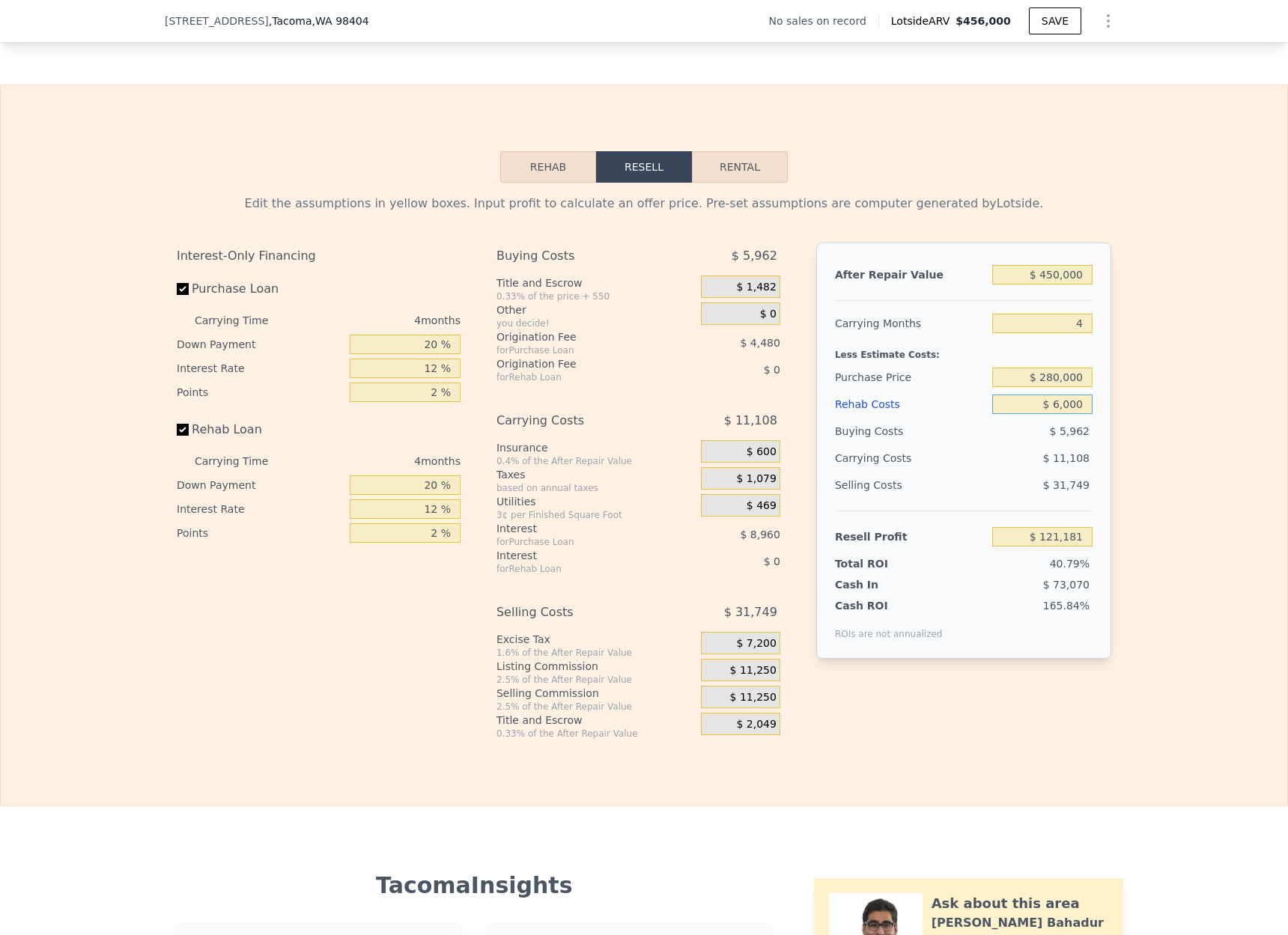
type input "$ 114,893"
type input "$ 65,000"
type input "$ 53,061"
type input "$ 65,000"
drag, startPoint x: 1130, startPoint y: 678, endPoint x: 1120, endPoint y: 694, distance: 18.9
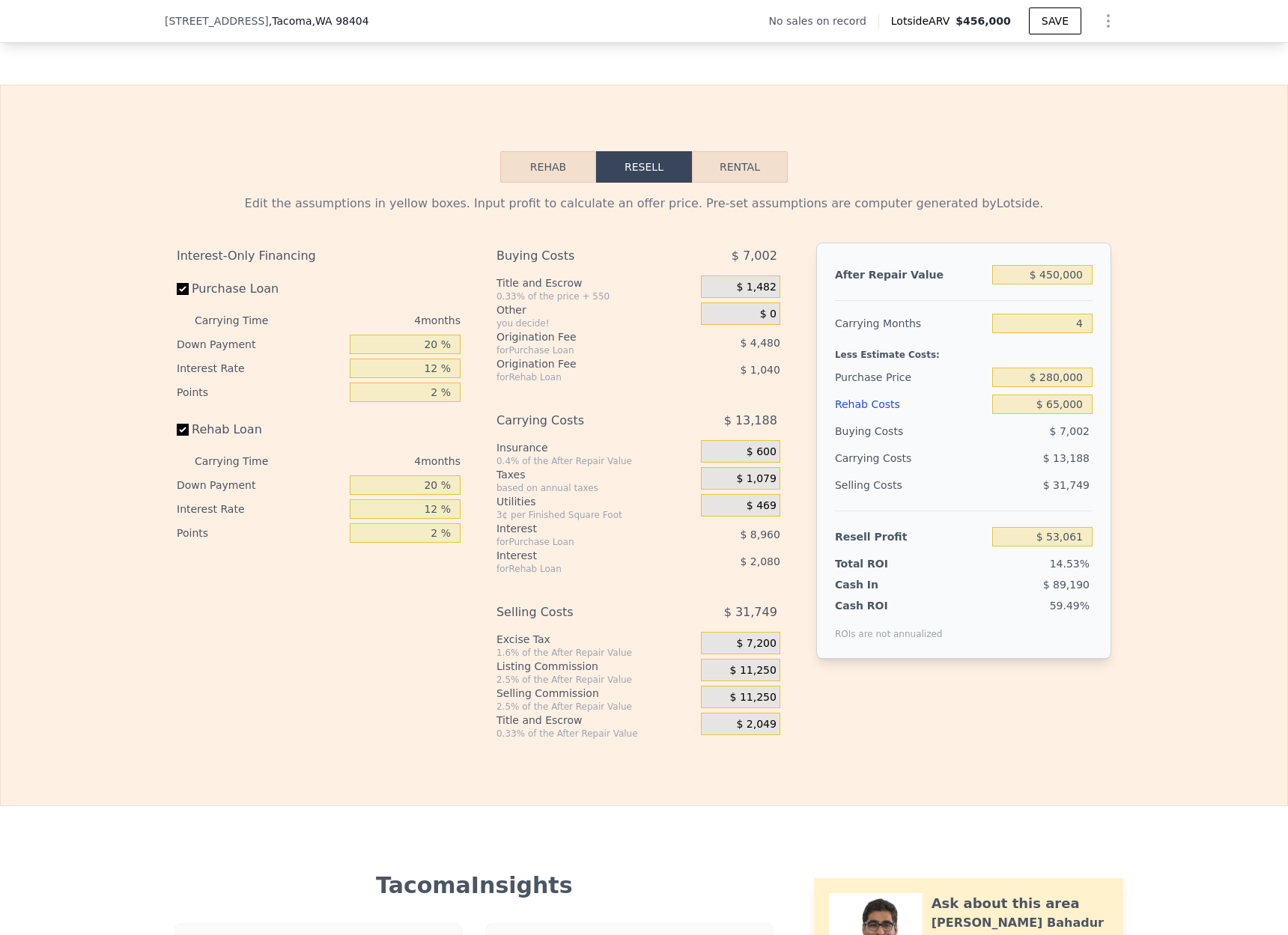
click at [1131, 682] on div "Edit the assumptions in yellow boxes. Input profit to calculate an offer price.…" at bounding box center [644, 461] width 1287 height 557
drag, startPoint x: 1091, startPoint y: 790, endPoint x: 1102, endPoint y: 732, distance: 59.0
click at [1091, 790] on div "Rehab Resell Rental Edit the assumptions in yellow boxes. Input profit to calcu…" at bounding box center [644, 445] width 1288 height 722
click at [1056, 375] on input "$ 280,000" at bounding box center [1043, 378] width 100 height 19
click at [1059, 375] on input "$ 280,000" at bounding box center [1043, 378] width 100 height 19
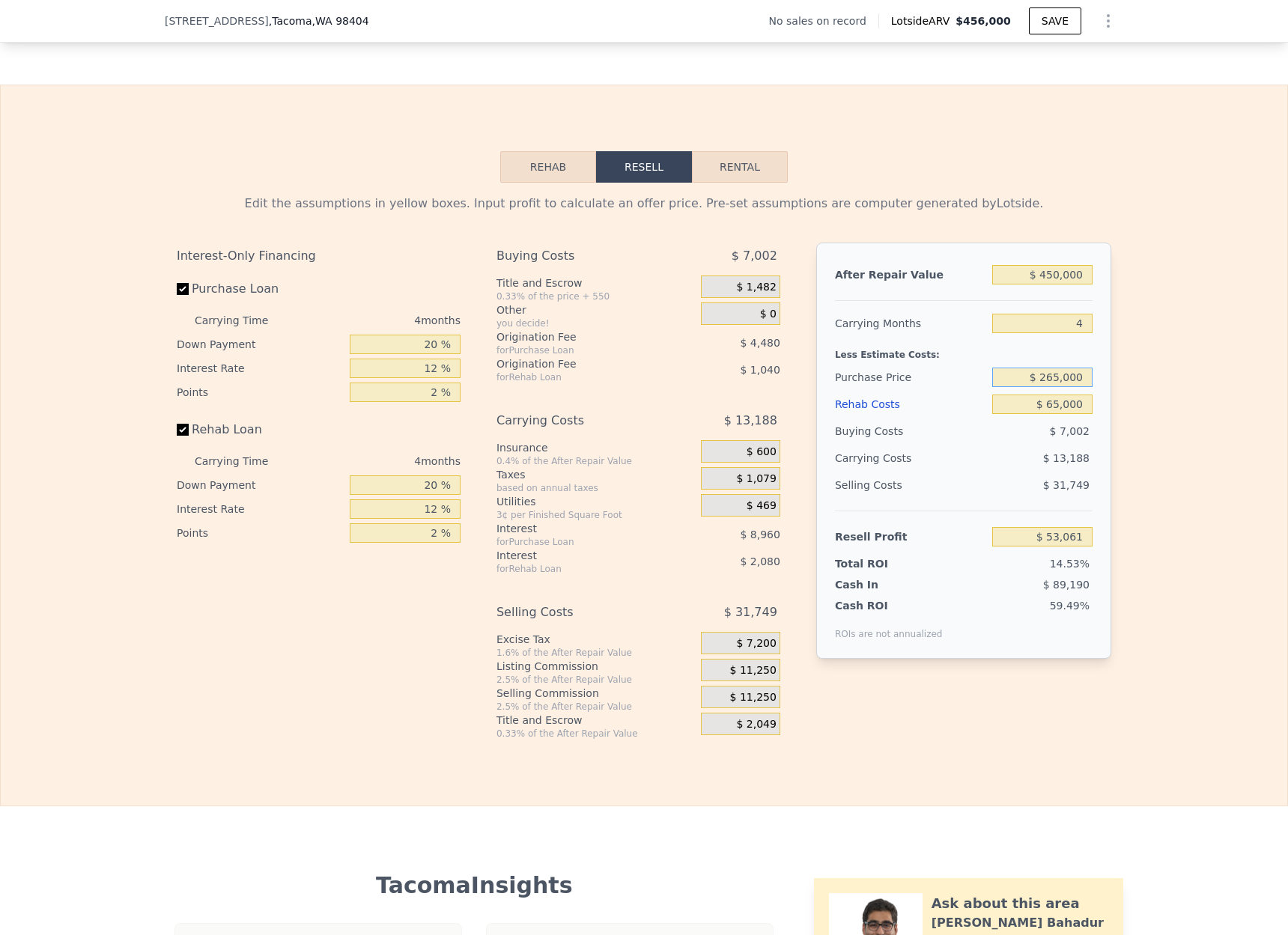
type input "$ 265,000"
type input "$ 68,831"
click at [1059, 408] on input "$ 65,000" at bounding box center [1043, 405] width 100 height 19
type input "$ 6,000"
type input "$ 130,663"
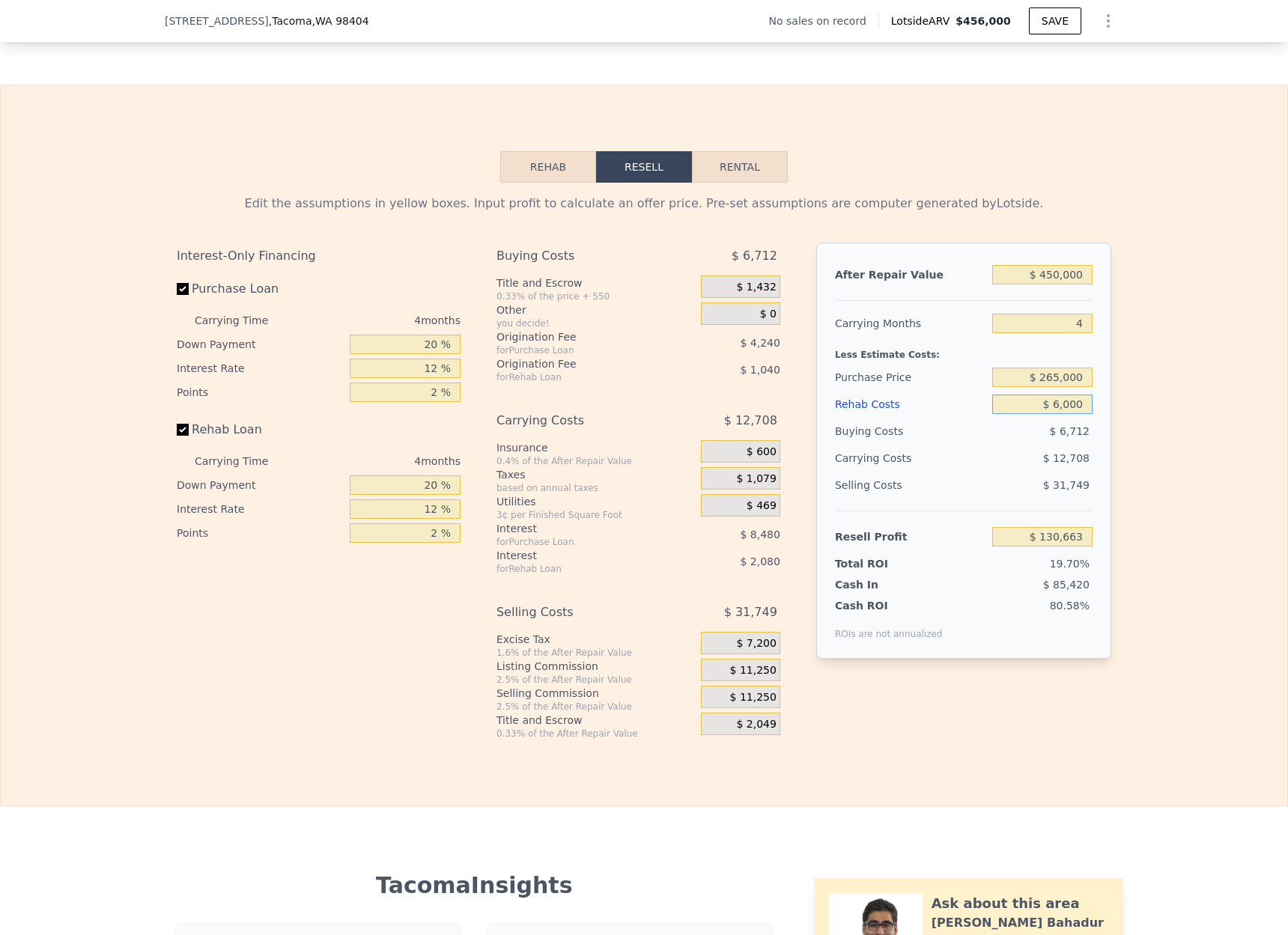
type input "$ 000"
type input "$ 136,951"
type input "$ 8,000"
type input "$ 128,567"
type input "$ 80,000"
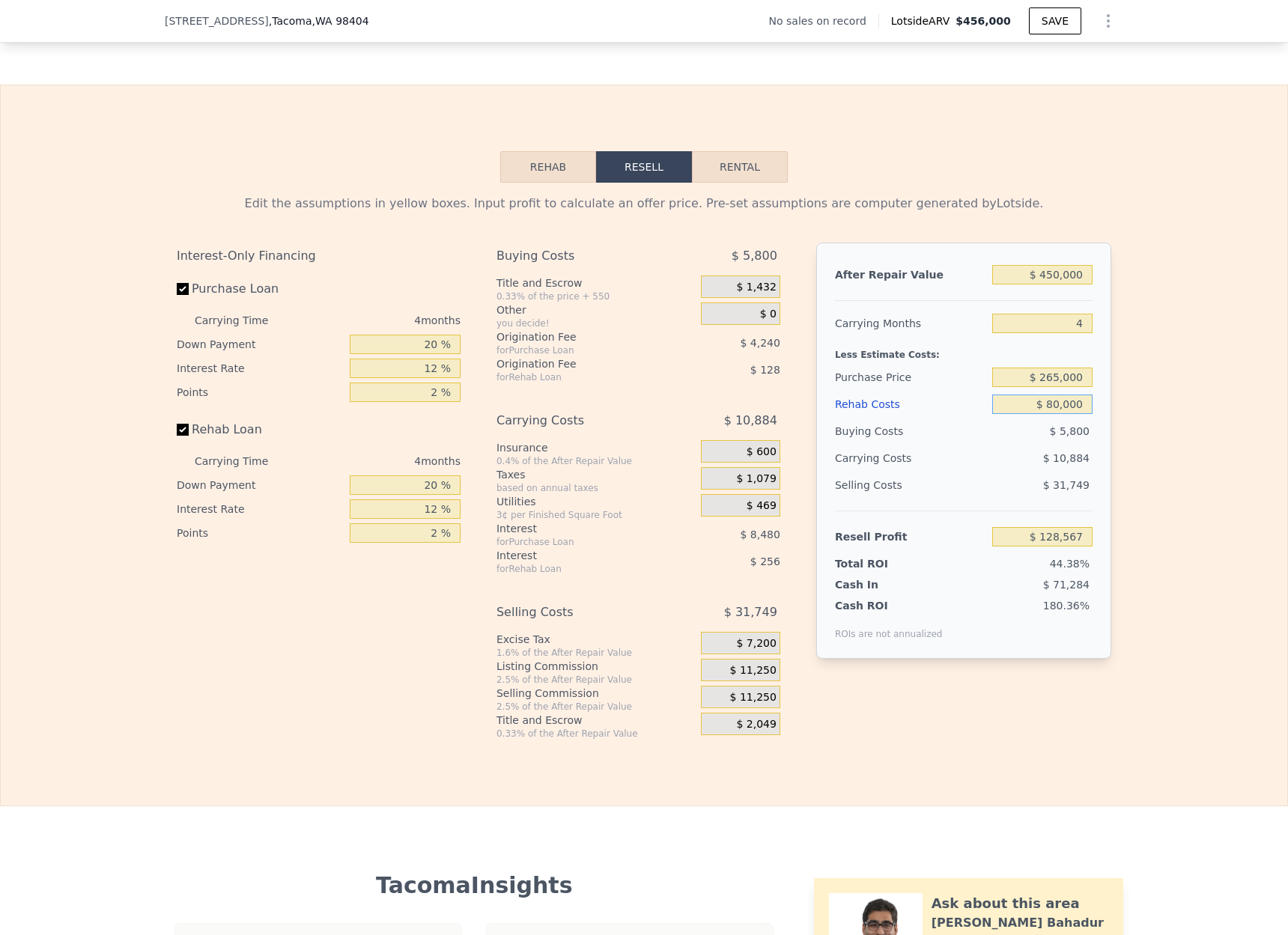
type input "$ 53,111"
type input "$ 80,000"
click at [1155, 394] on div "Edit the assumptions in yellow boxes. Input profit to calculate an offer price.…" at bounding box center [644, 461] width 1287 height 557
click at [1153, 393] on div "Edit the assumptions in yellow boxes. Input profit to calculate an offer price.…" at bounding box center [644, 461] width 1287 height 557
click at [1141, 424] on div "Edit the assumptions in yellow boxes. Input profit to calculate an offer price.…" at bounding box center [644, 461] width 1287 height 557
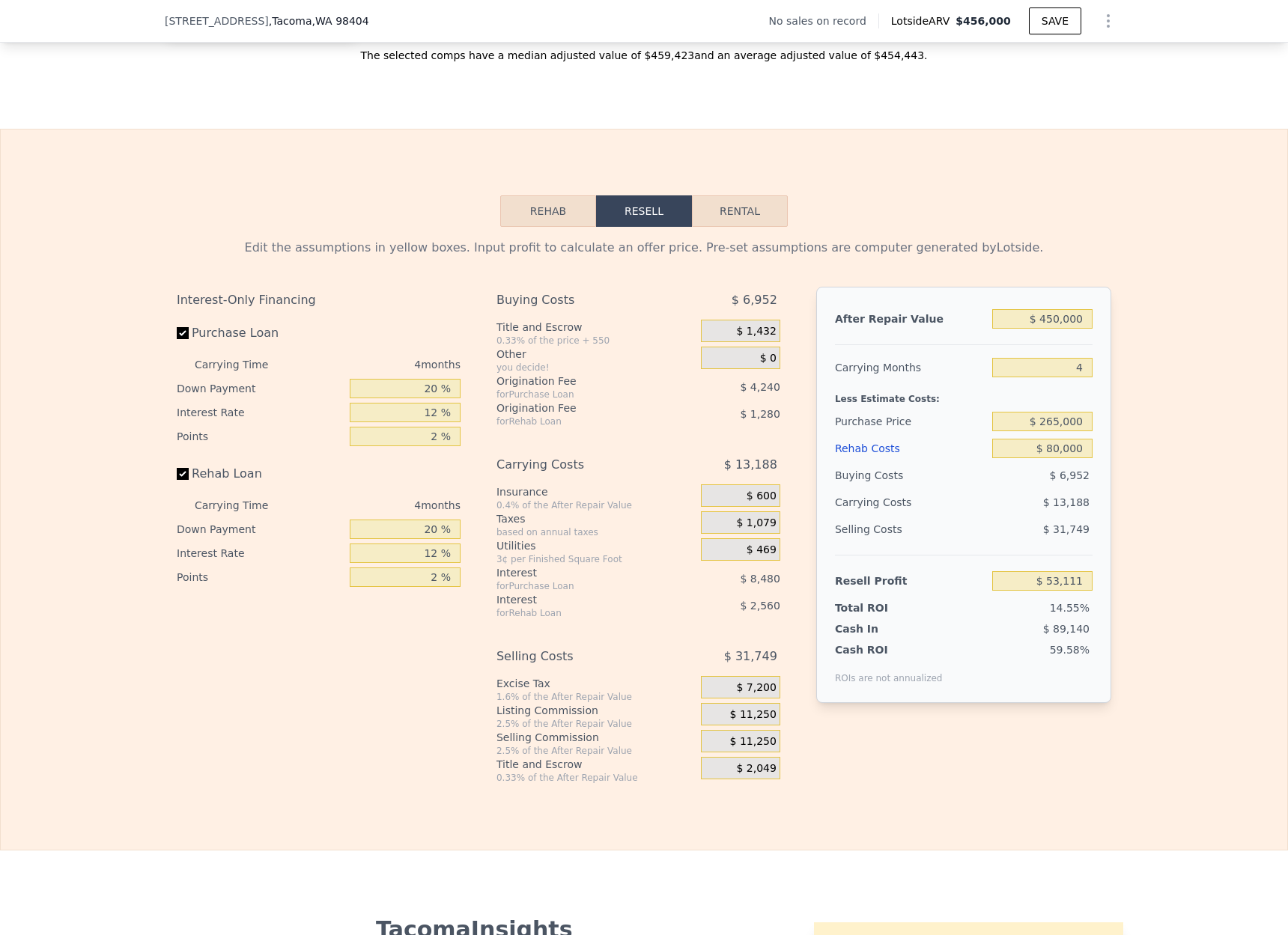
scroll to position [2079, 0]
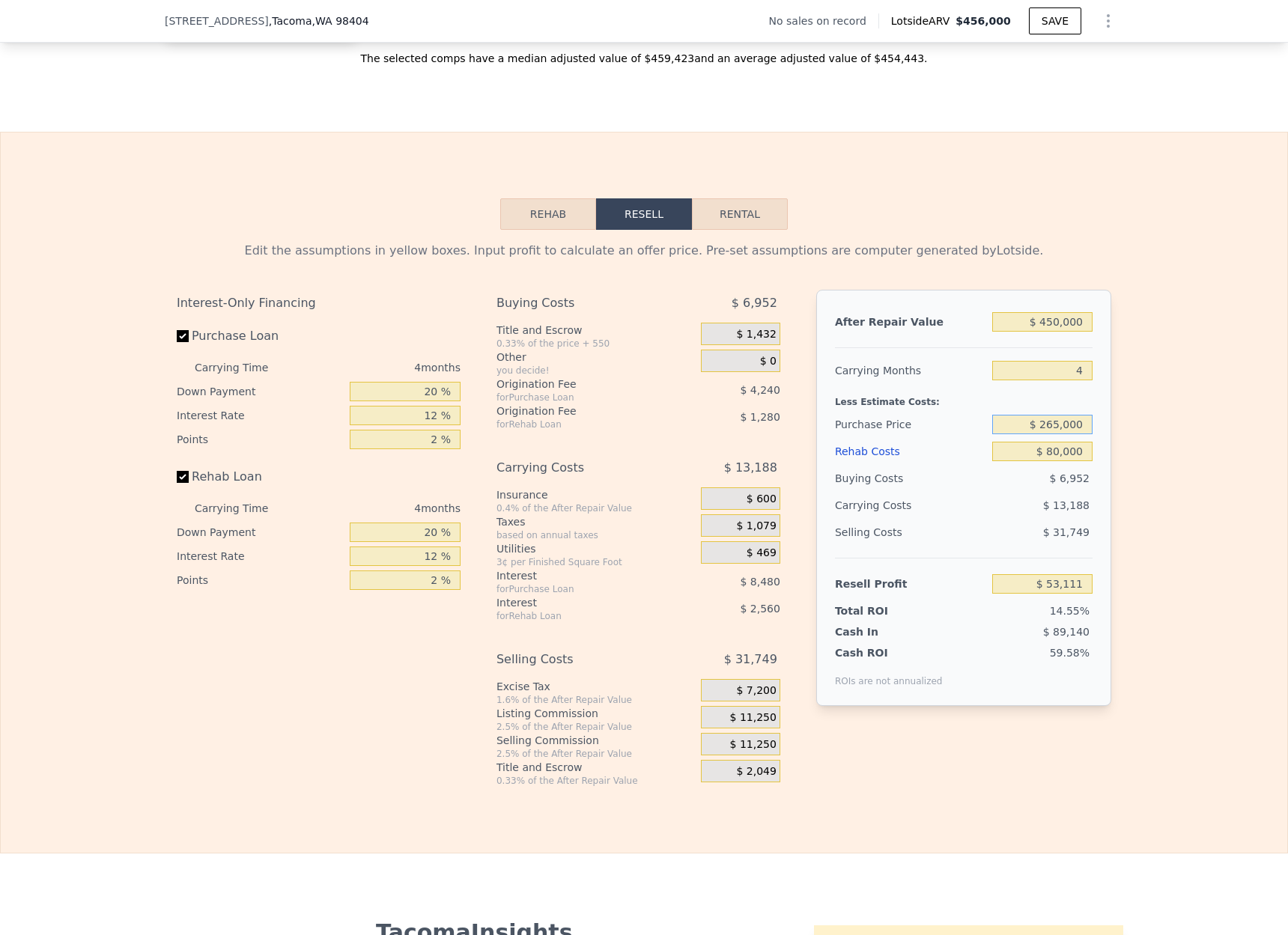
click at [1058, 423] on input "$ 265,000" at bounding box center [1043, 425] width 100 height 19
click at [1059, 423] on input "$ 265,000" at bounding box center [1043, 425] width 100 height 19
type input "$ 456,000"
type input "6"
type input "$ 0"
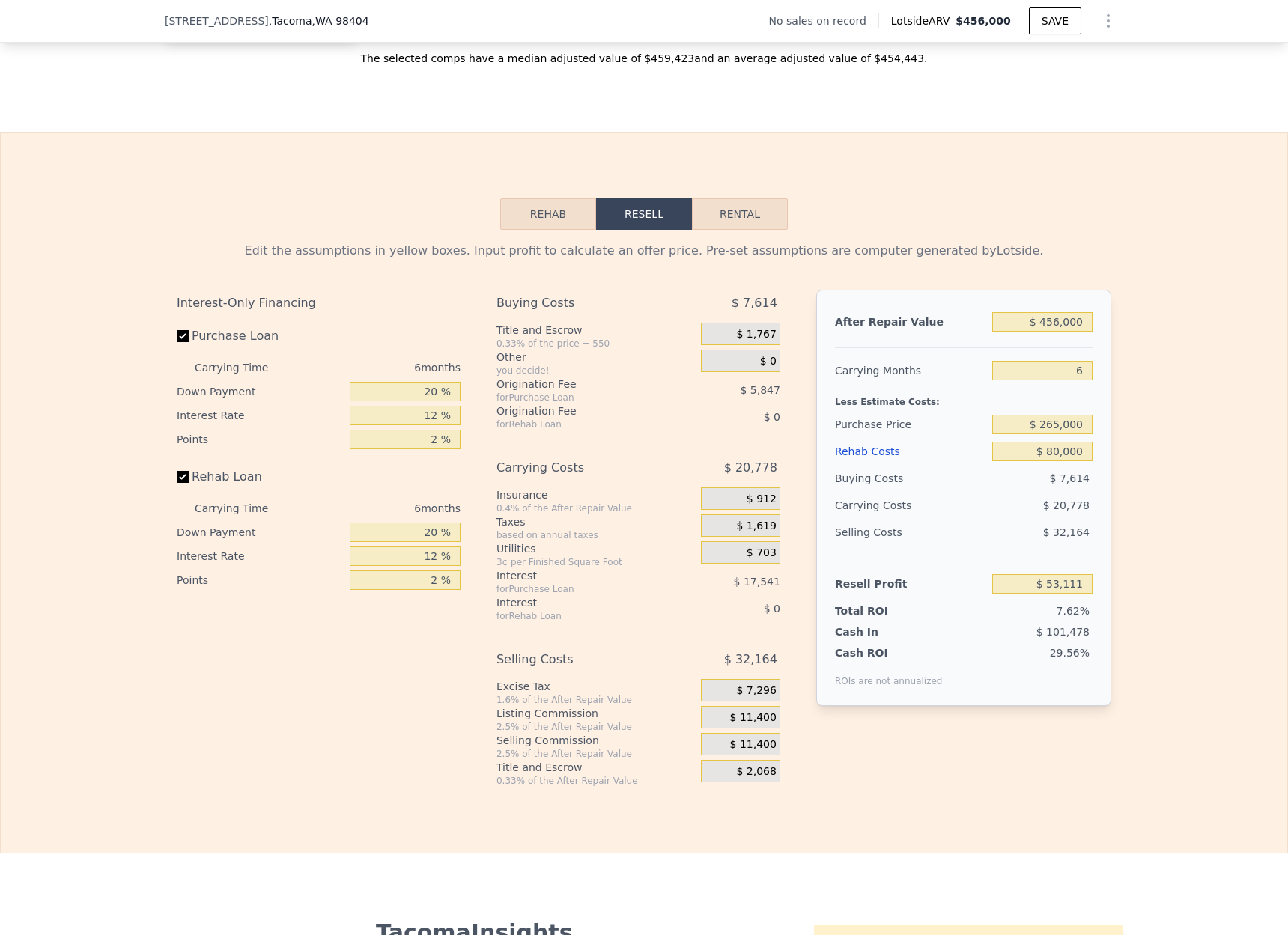
type input "$ 29,999"
